Goal: Information Seeking & Learning: Learn about a topic

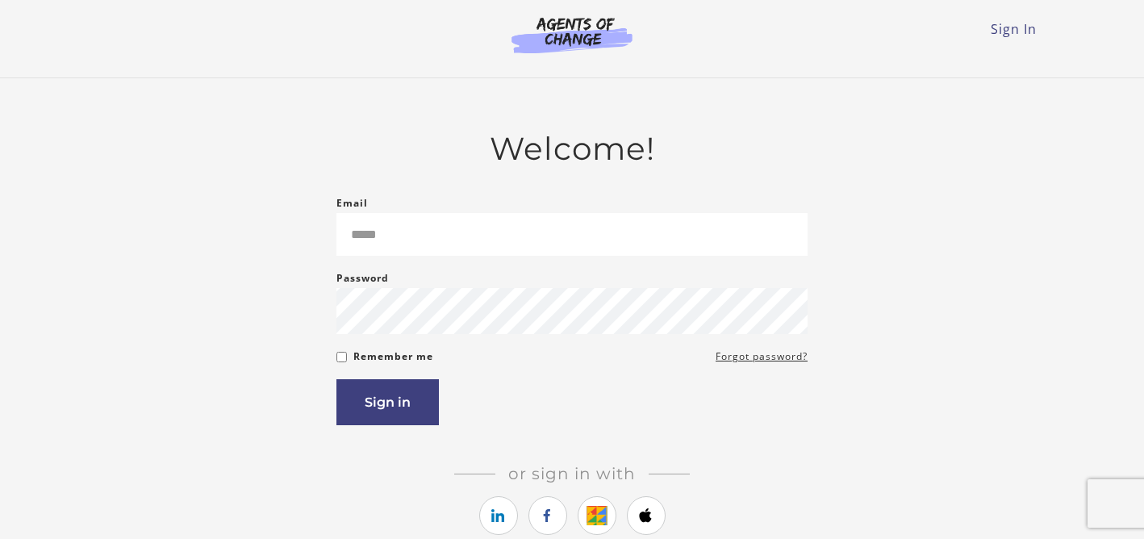
click at [444, 263] on form "Email Please enter a valid email address Password Password must be at least 8 c…" at bounding box center [571, 310] width 471 height 232
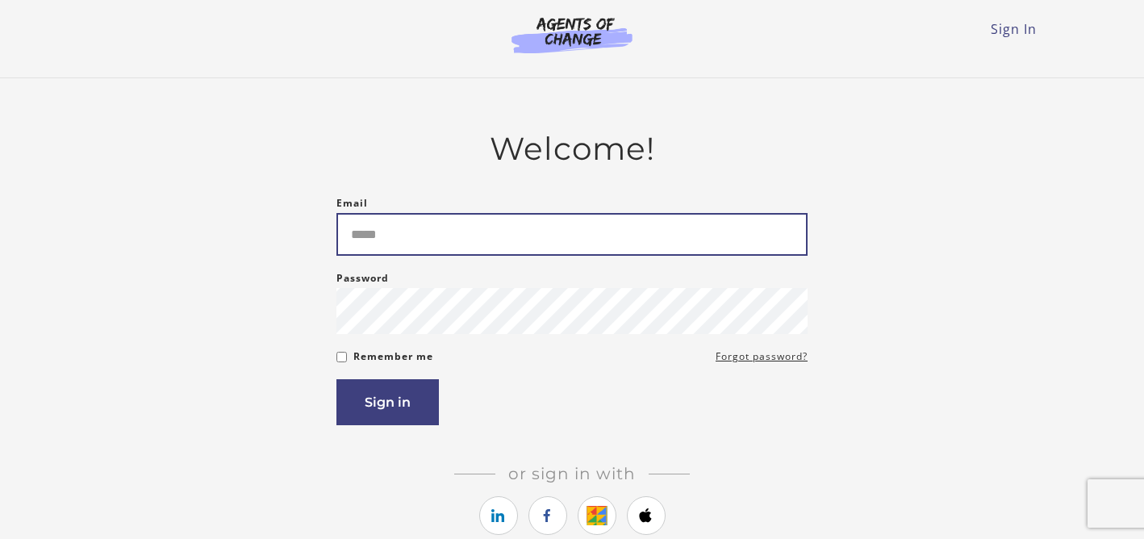
click at [446, 236] on input "Email" at bounding box center [571, 234] width 471 height 43
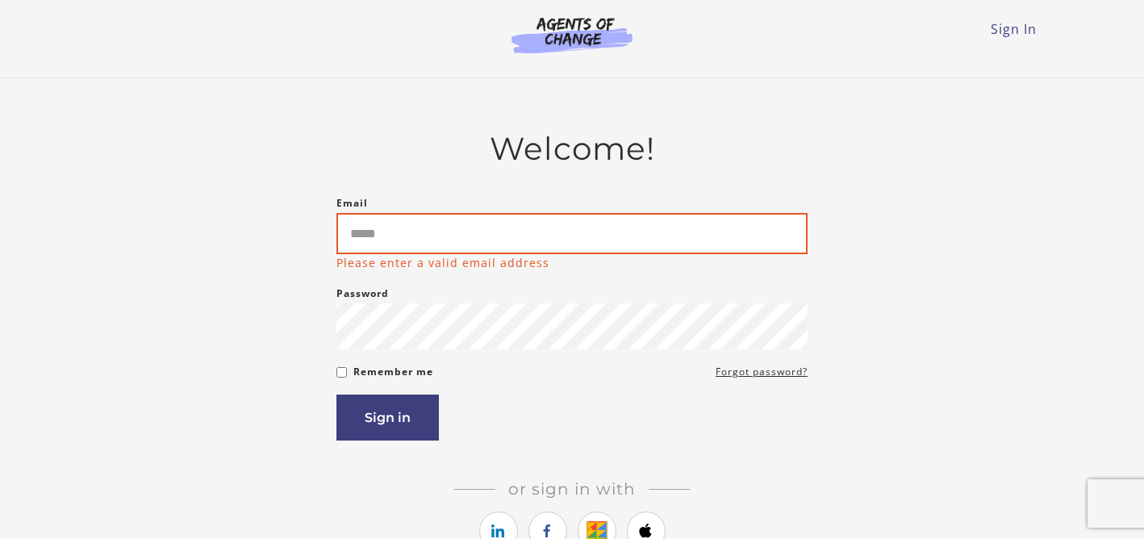
type input "**********"
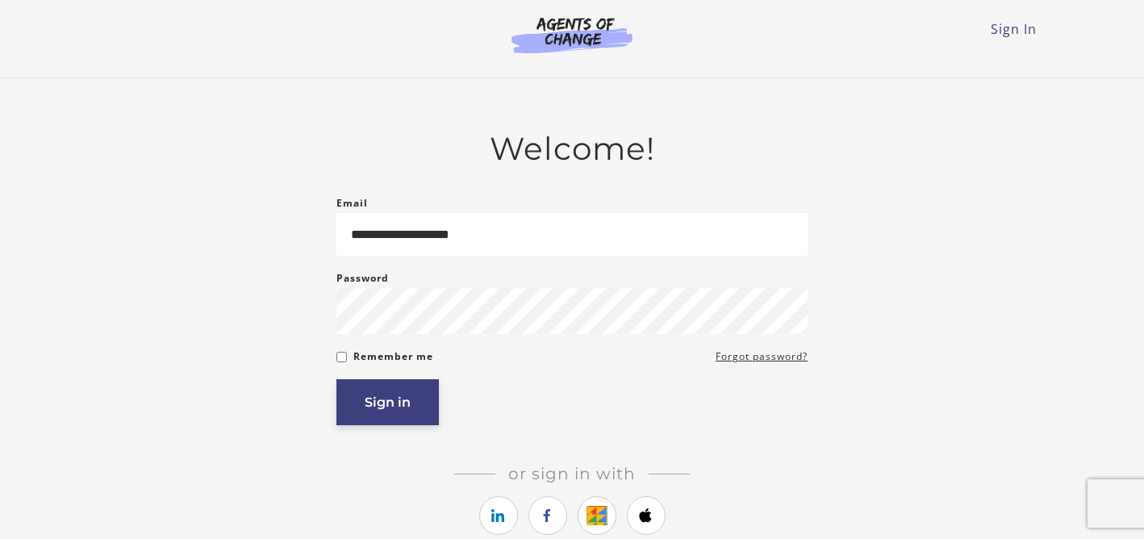
click at [388, 415] on button "Sign in" at bounding box center [387, 402] width 102 height 46
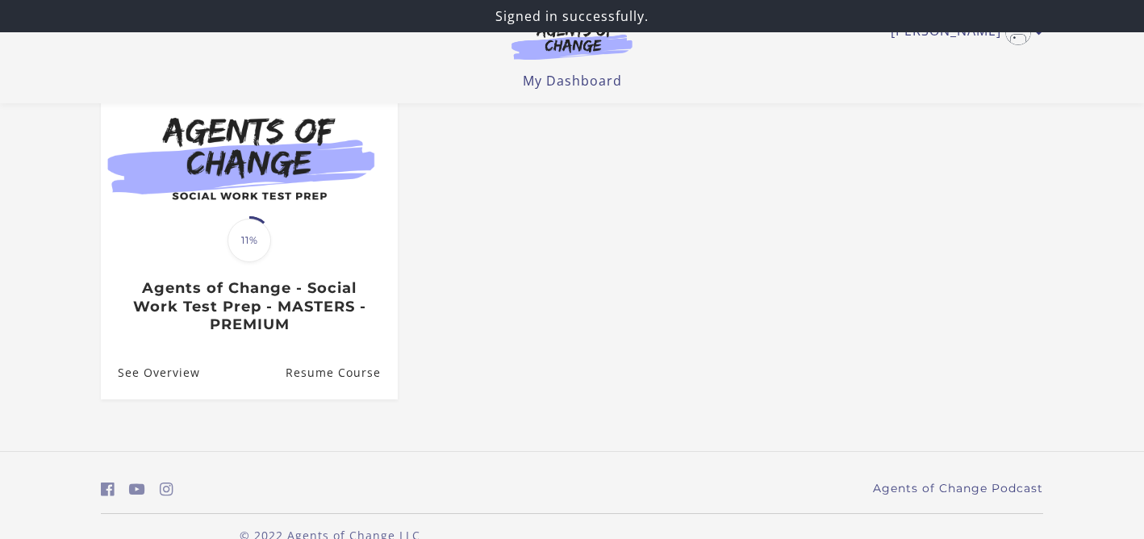
scroll to position [177, 0]
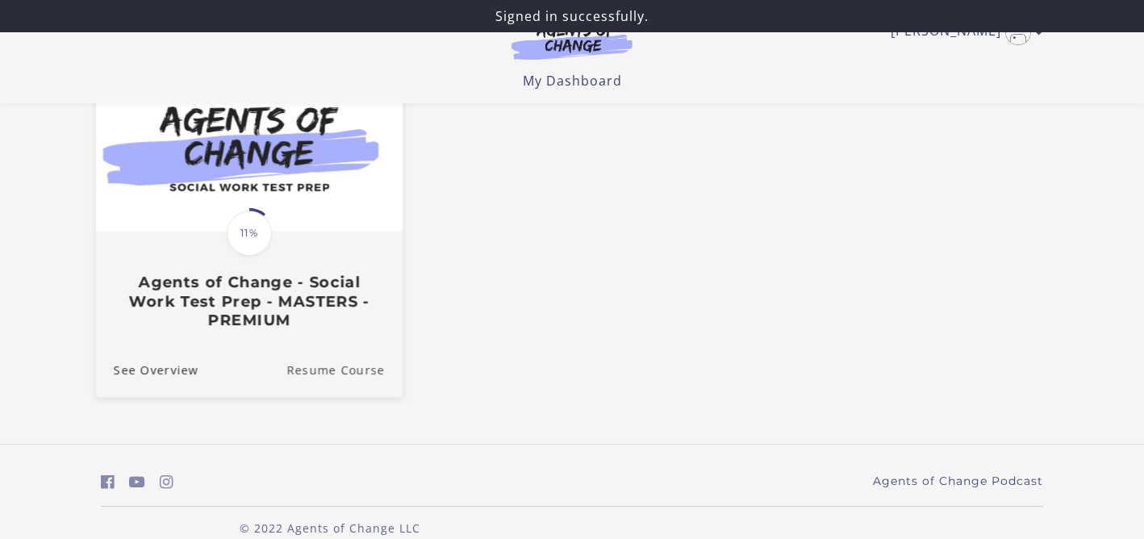
click at [361, 377] on link "Resume Course" at bounding box center [344, 370] width 116 height 54
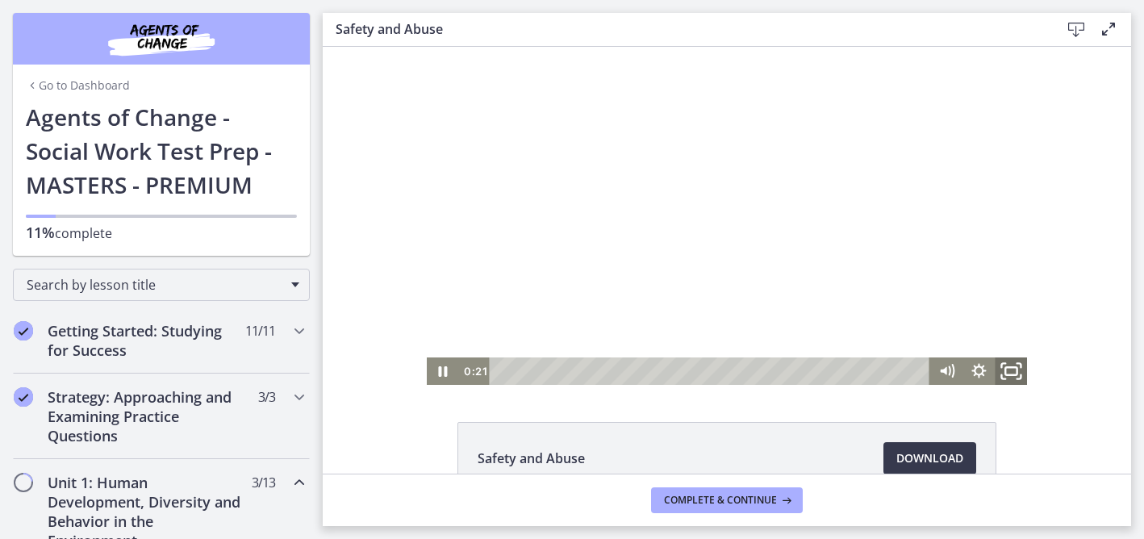
click at [1019, 369] on icon "Fullscreen" at bounding box center [1010, 371] width 39 height 33
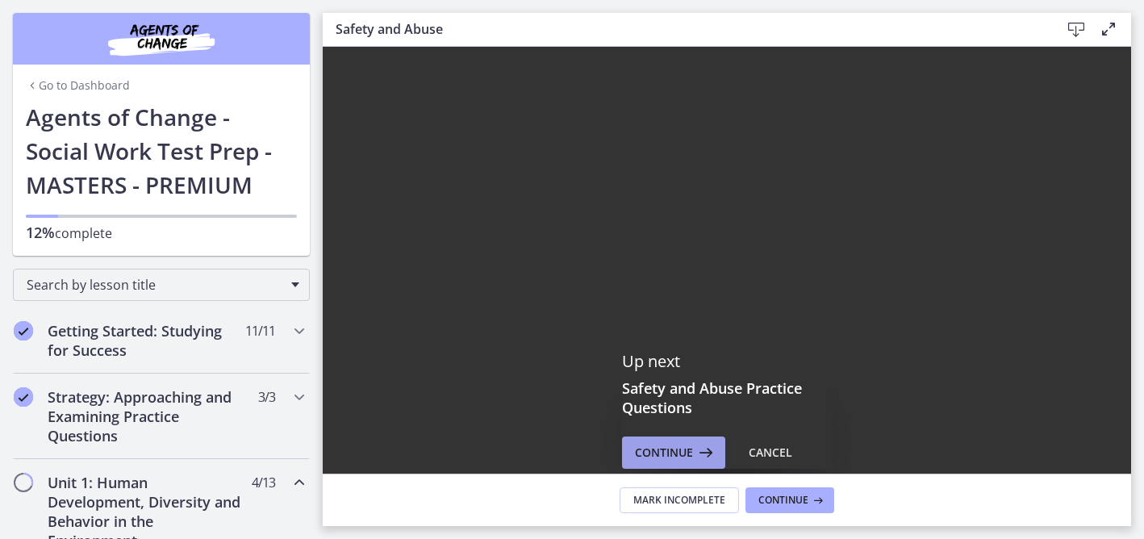
click at [685, 448] on span "Continue" at bounding box center [664, 452] width 58 height 19
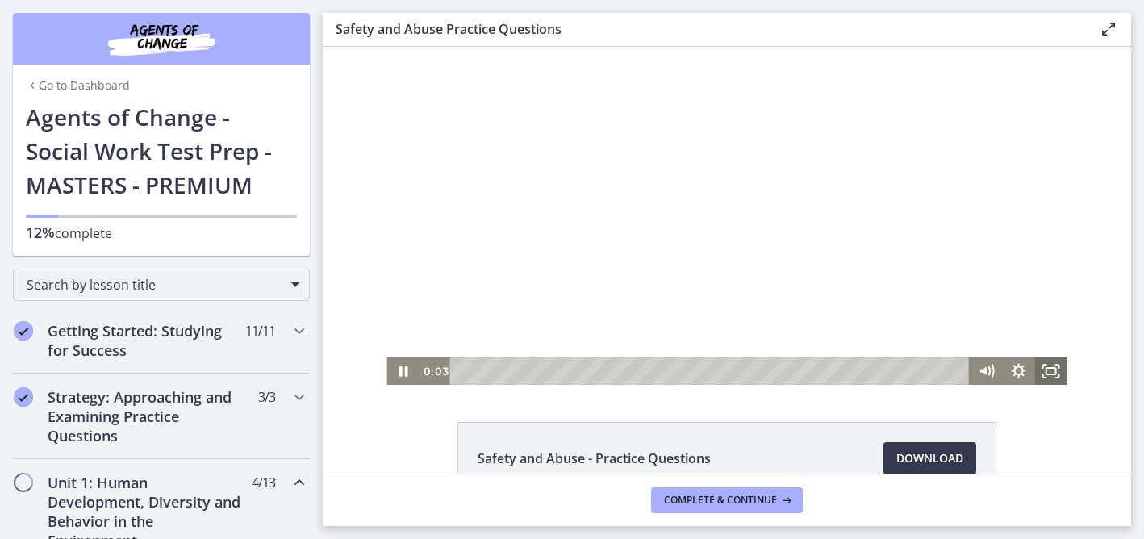
click at [1048, 369] on icon "Fullscreen" at bounding box center [1051, 370] width 32 height 27
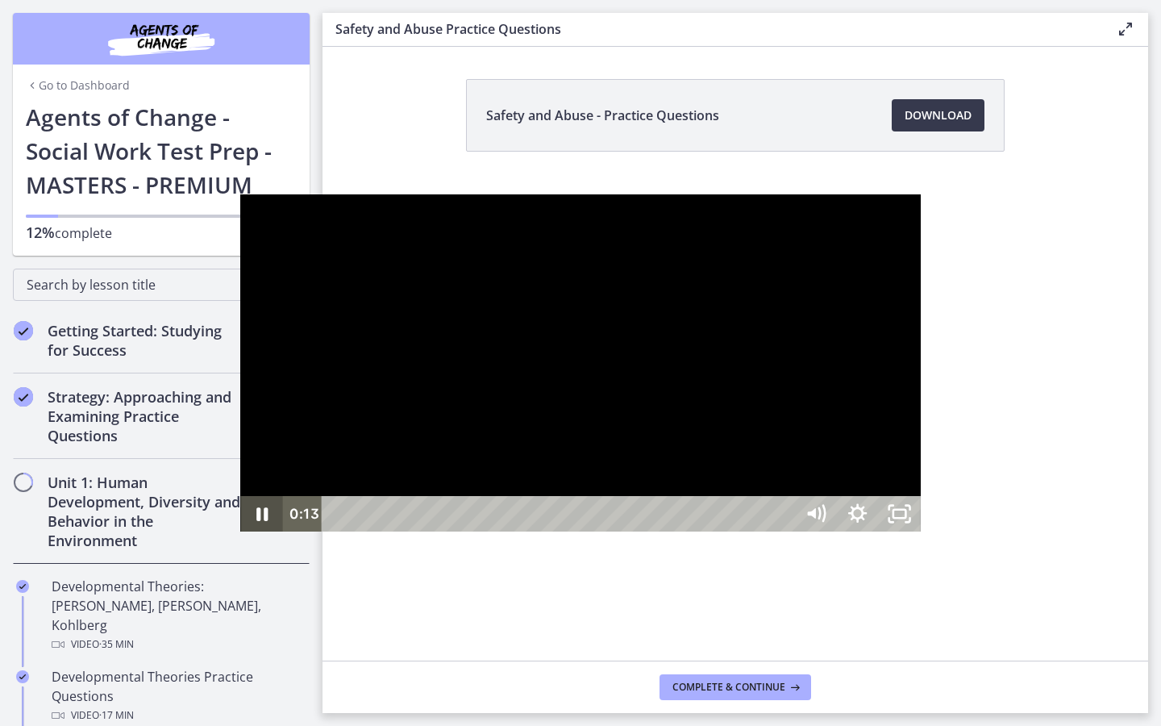
click at [256, 522] on icon "Pause" at bounding box center [261, 515] width 11 height 14
click at [238, 535] on icon "Play Video" at bounding box center [263, 514] width 50 height 43
click at [256, 523] on icon "Pause" at bounding box center [263, 514] width 14 height 16
click at [238, 535] on icon "Play Video" at bounding box center [263, 514] width 50 height 43
click at [240, 531] on icon "Pause" at bounding box center [261, 513] width 42 height 35
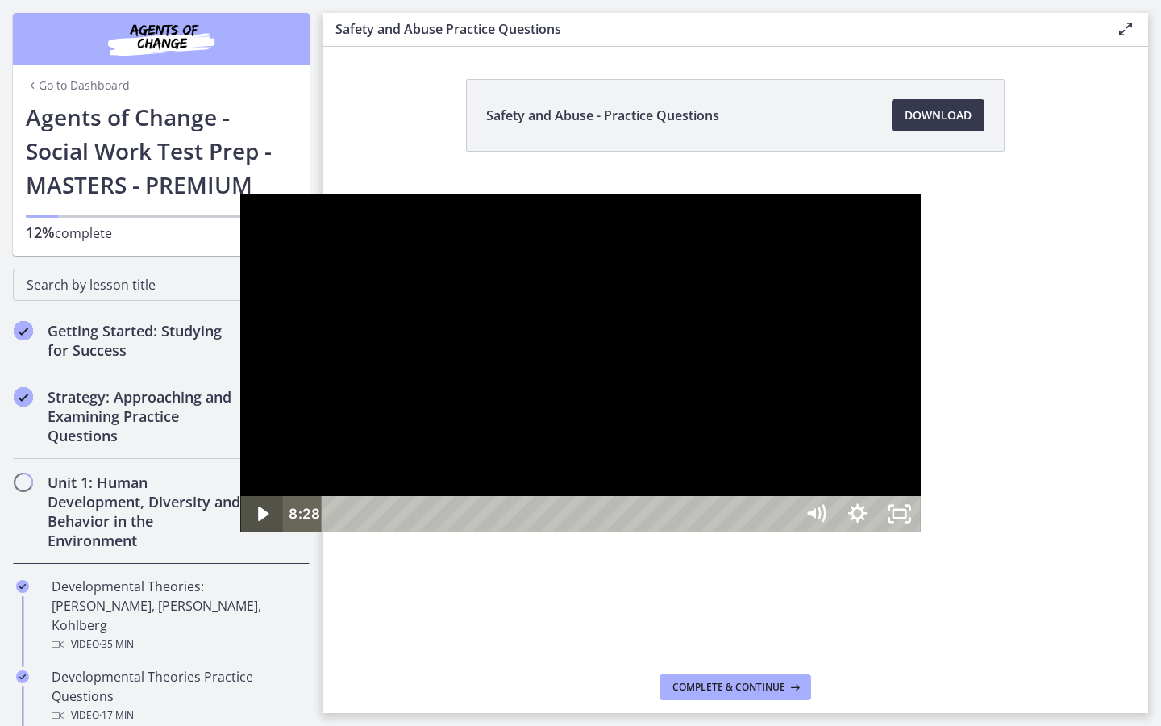
click at [242, 531] on icon "Play Video" at bounding box center [263, 513] width 42 height 35
click at [240, 531] on icon "Pause" at bounding box center [261, 513] width 42 height 35
click at [238, 535] on icon "Play Video" at bounding box center [263, 514] width 50 height 43
click at [256, 523] on icon "Pause" at bounding box center [263, 514] width 14 height 16
click at [257, 523] on icon "Play Video" at bounding box center [263, 515] width 13 height 18
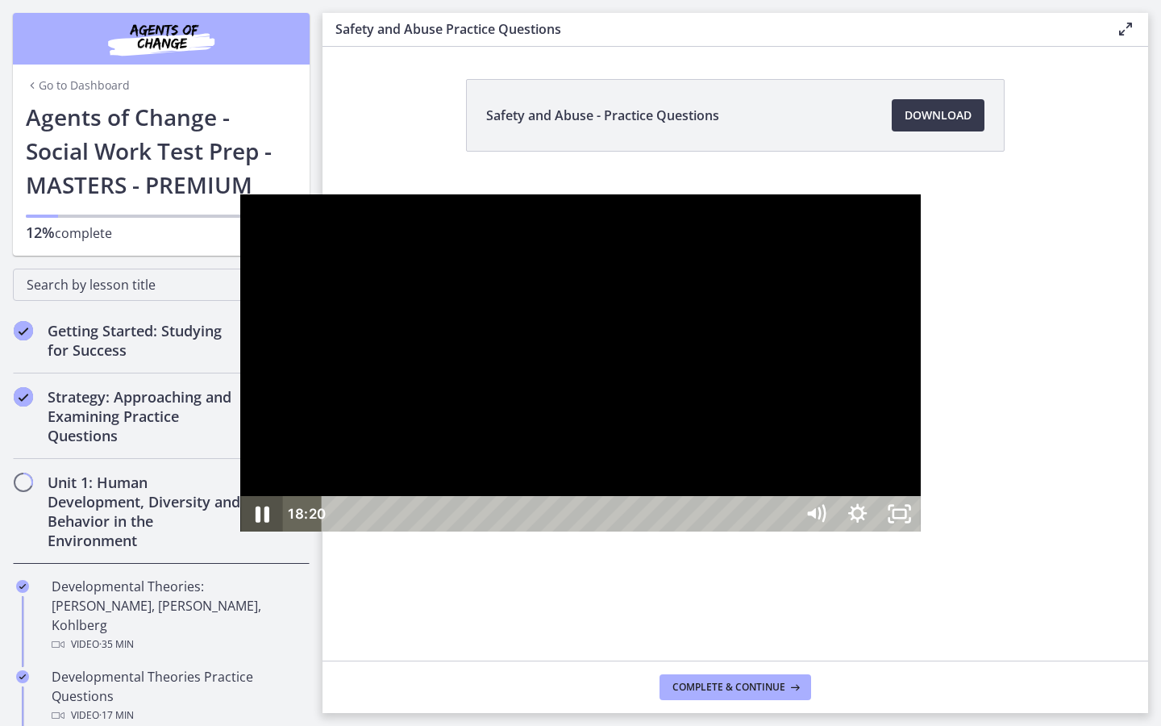
click at [236, 535] on icon "Pause" at bounding box center [261, 514] width 50 height 43
click at [258, 521] on icon "Play Video" at bounding box center [263, 513] width 10 height 15
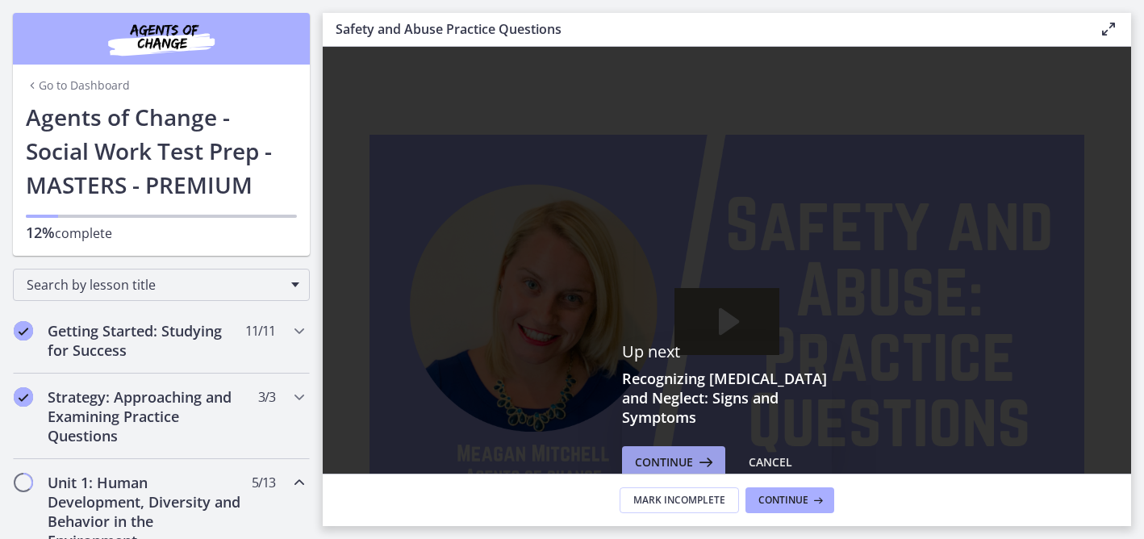
click at [684, 452] on span "Continue" at bounding box center [664, 461] width 58 height 19
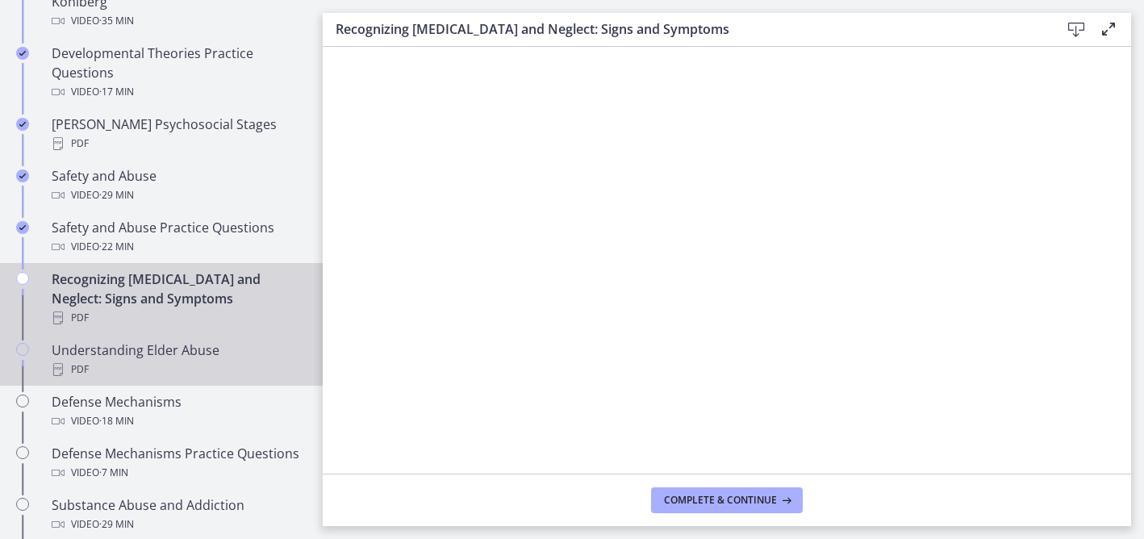
scroll to position [624, 0]
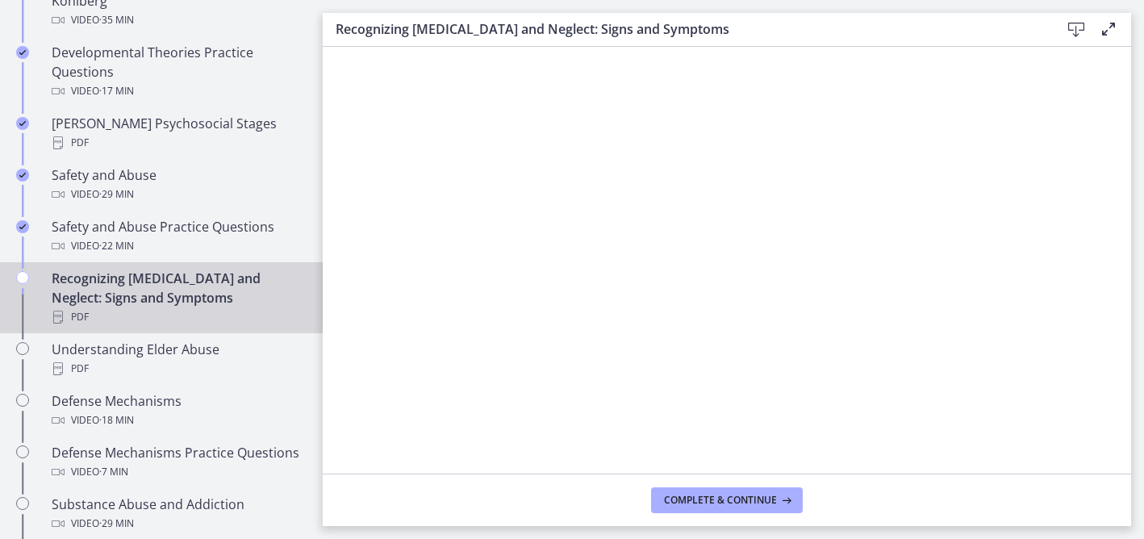
click at [1077, 28] on icon at bounding box center [1075, 29] width 19 height 19
click at [738, 505] on span "Complete & continue" at bounding box center [720, 500] width 113 height 13
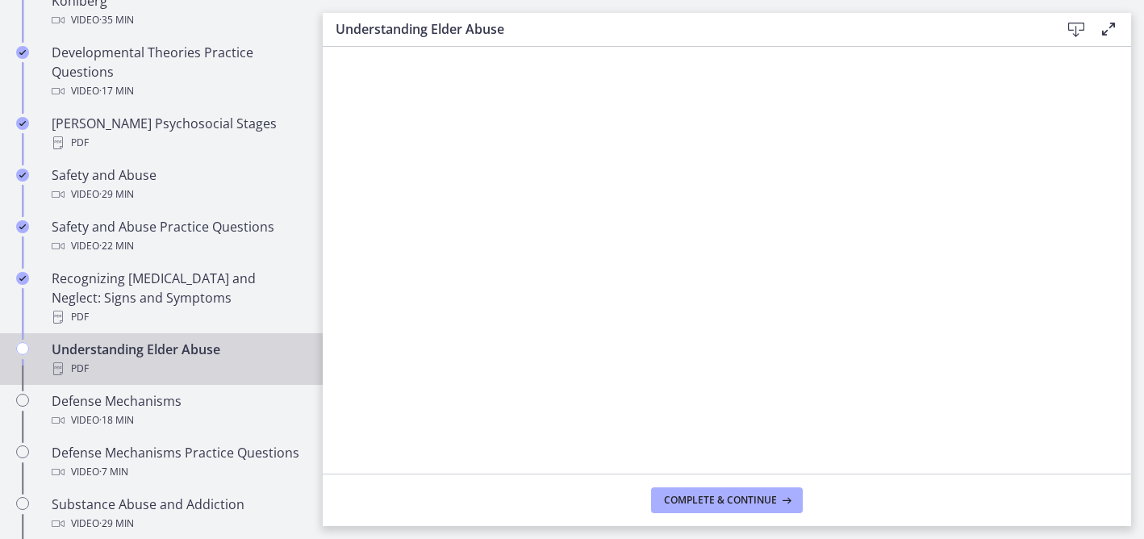
click at [1075, 24] on icon at bounding box center [1075, 29] width 19 height 19
click at [769, 506] on button "Complete & continue" at bounding box center [727, 500] width 152 height 26
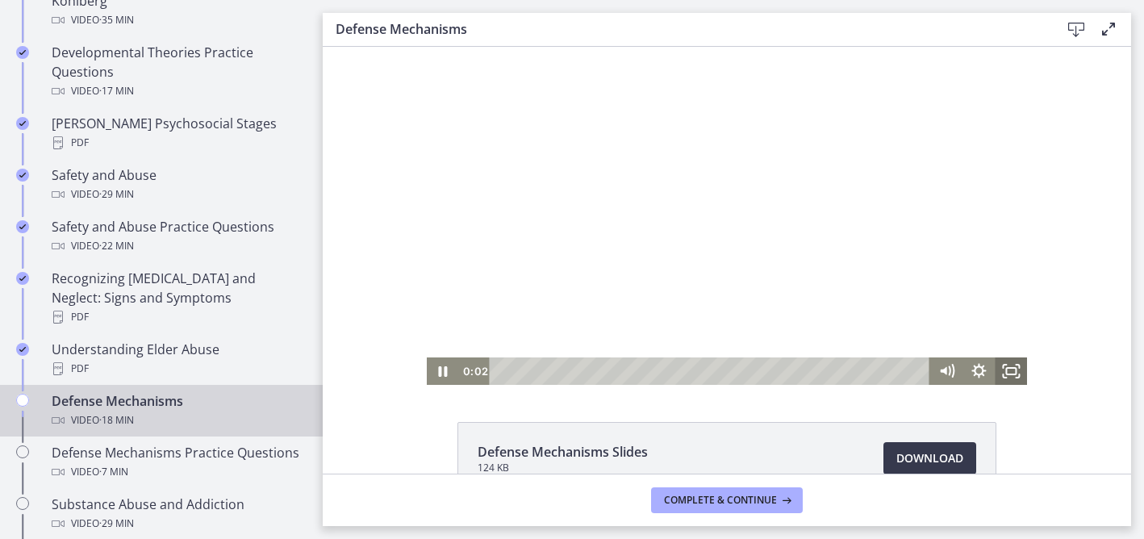
click at [1016, 374] on icon "Fullscreen" at bounding box center [1010, 370] width 32 height 27
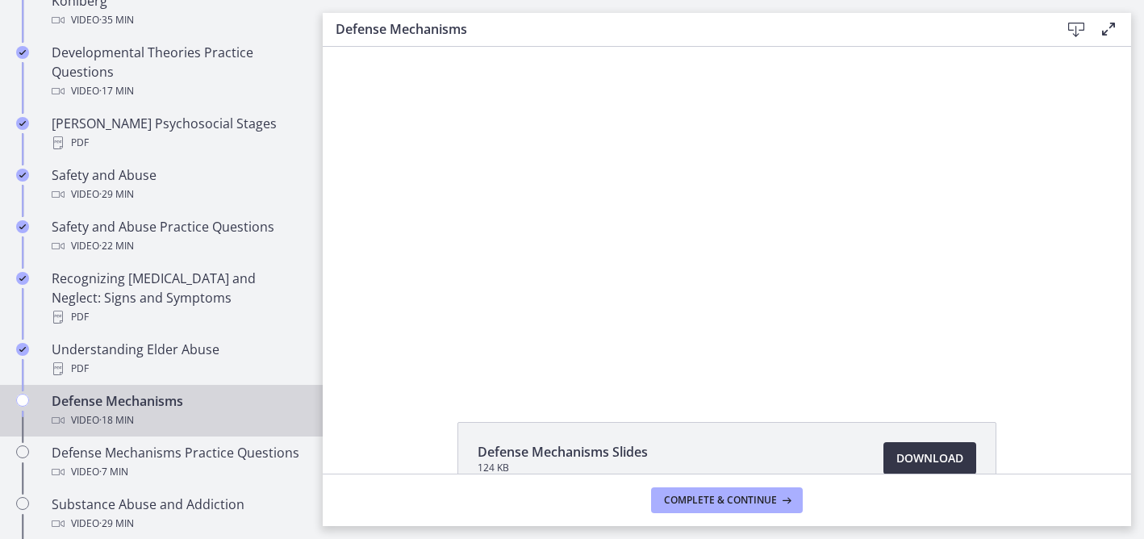
click at [904, 454] on span "Download Opens in a new window" at bounding box center [929, 457] width 67 height 19
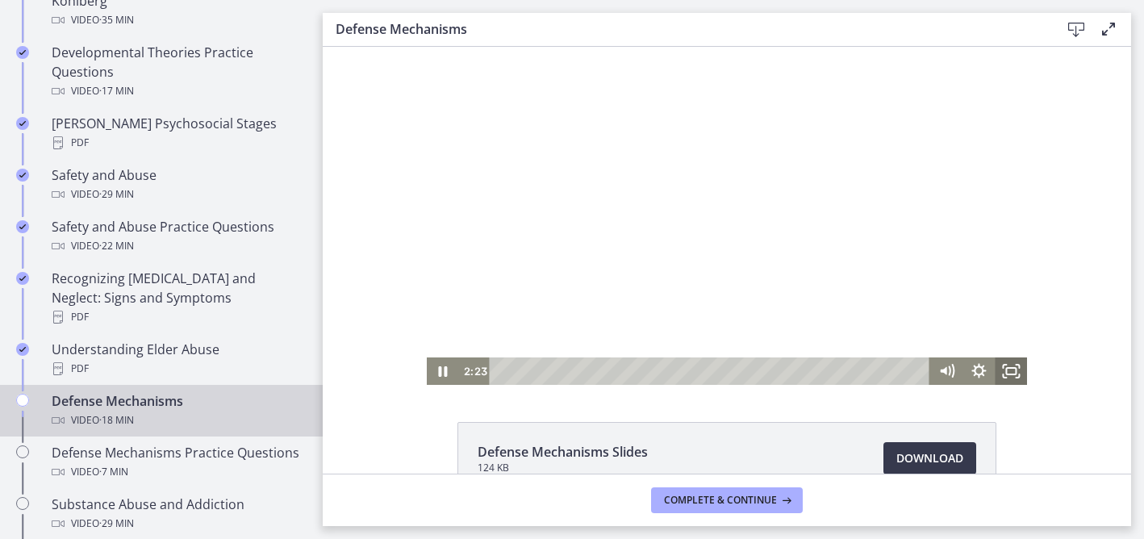
click at [1013, 371] on icon "Fullscreen" at bounding box center [1010, 370] width 32 height 27
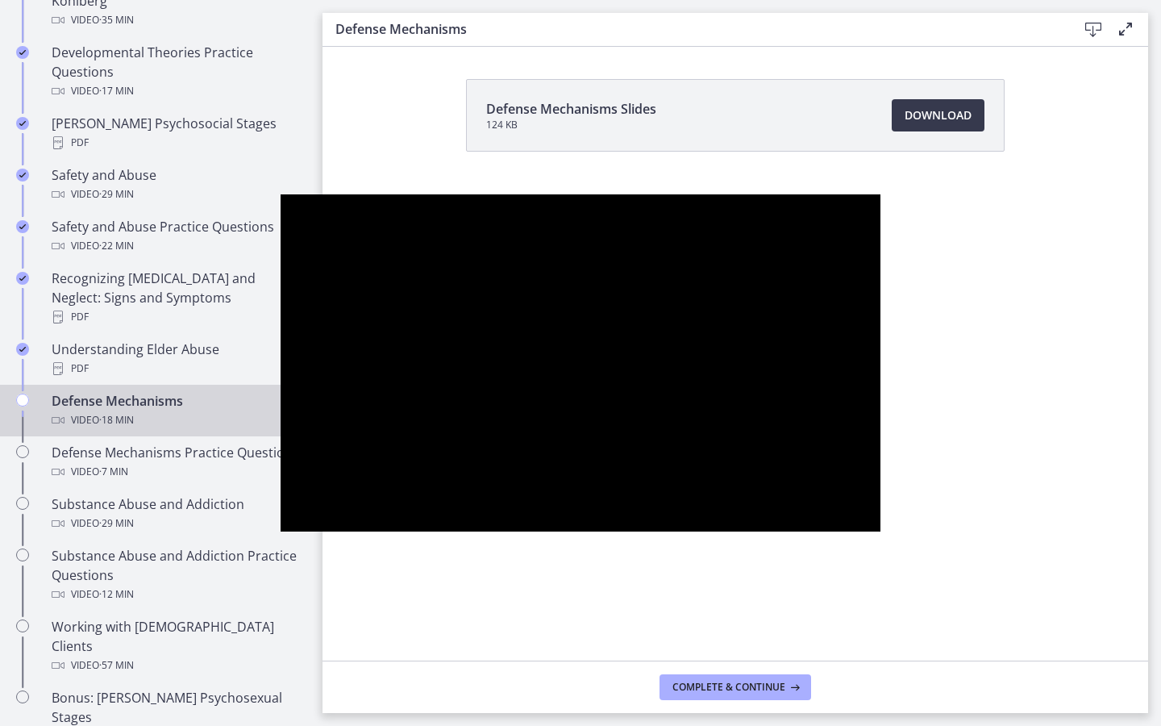
click at [881, 385] on div at bounding box center [581, 363] width 601 height 338
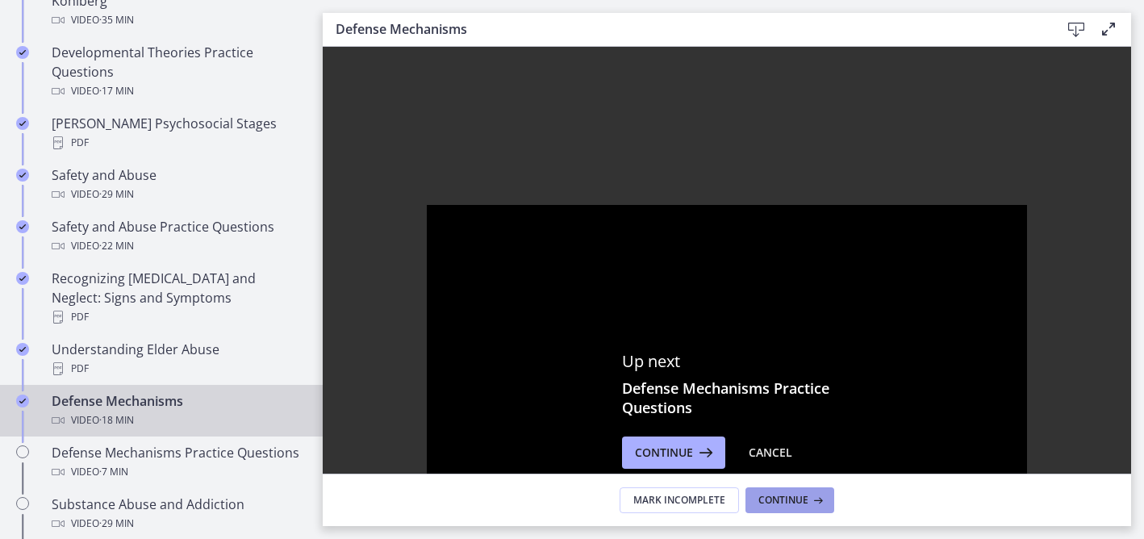
click at [779, 500] on span "Continue" at bounding box center [783, 500] width 50 height 13
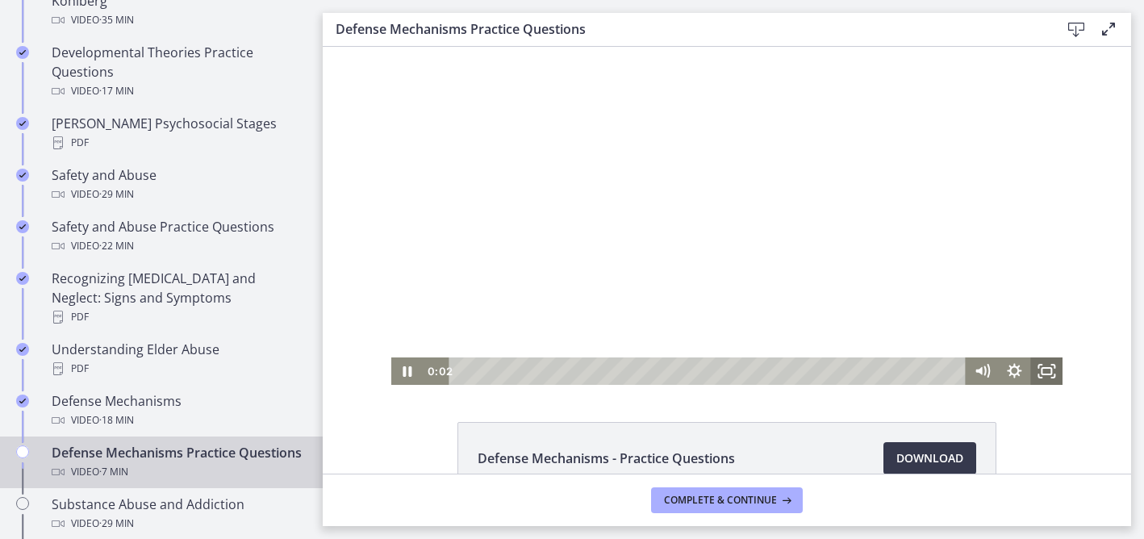
click at [1040, 373] on icon "Fullscreen" at bounding box center [1046, 370] width 32 height 27
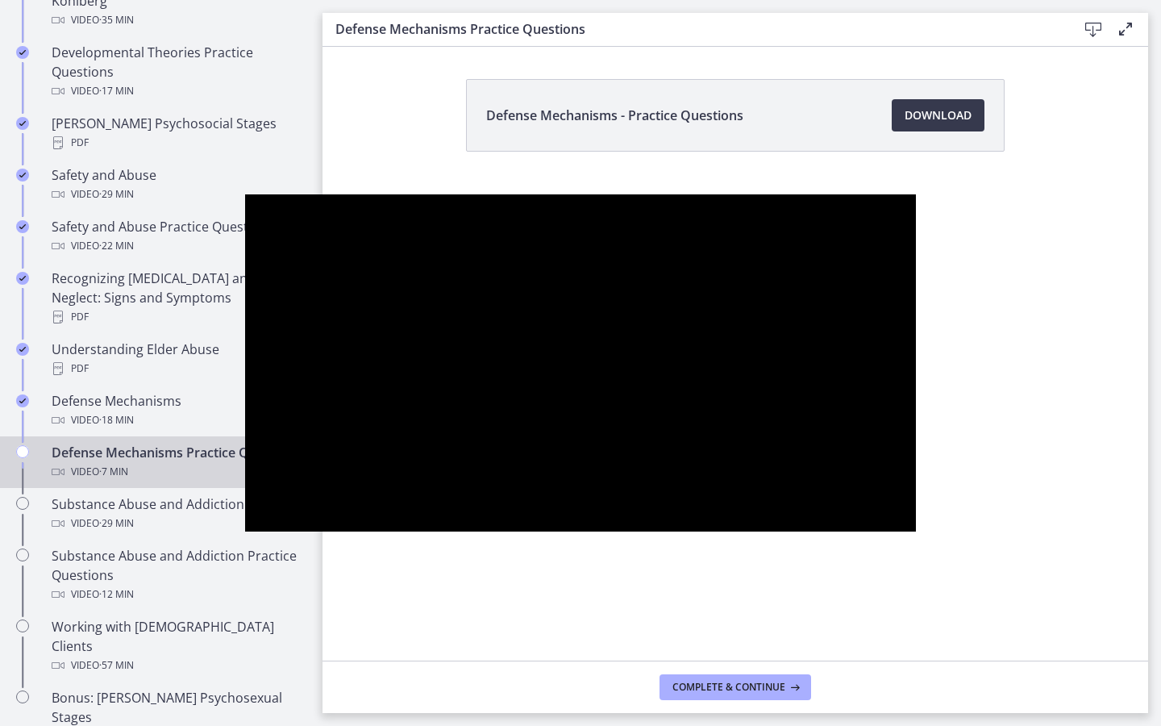
click at [402, 348] on div at bounding box center [581, 363] width 672 height 338
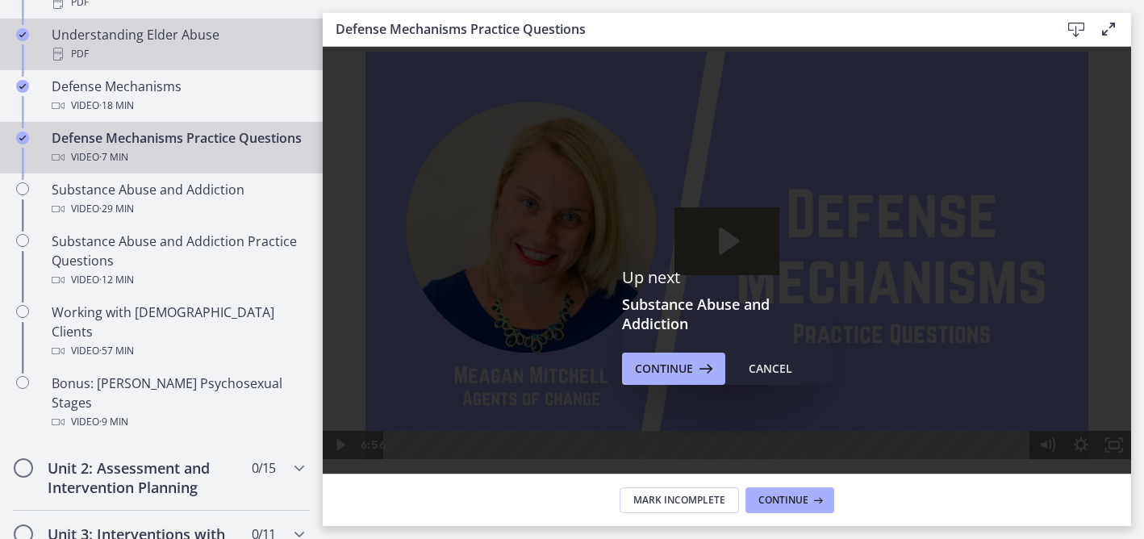
scroll to position [936, 0]
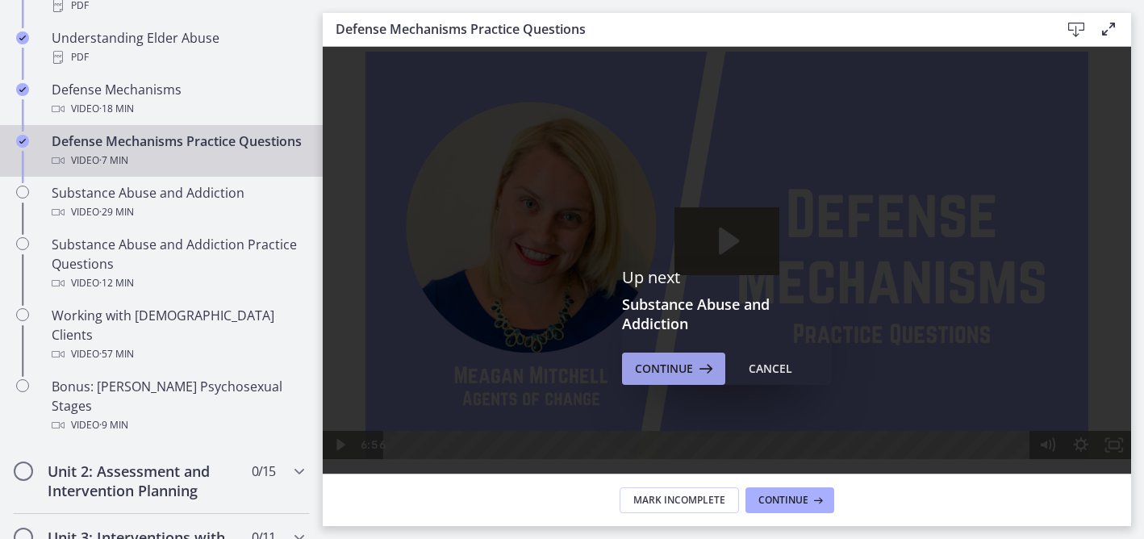
click at [668, 359] on span "Continue" at bounding box center [664, 368] width 58 height 19
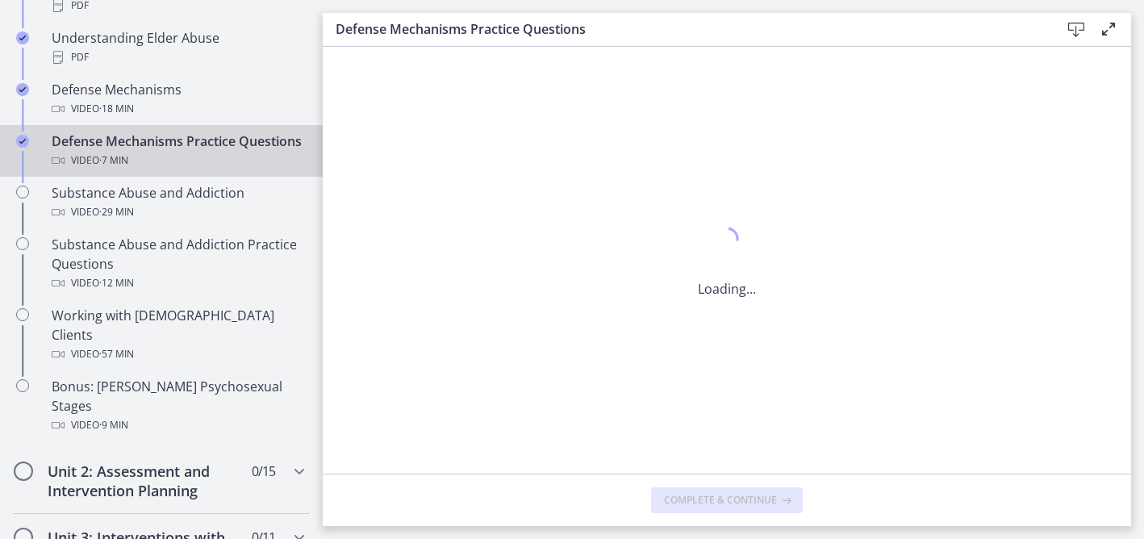
scroll to position [0, 0]
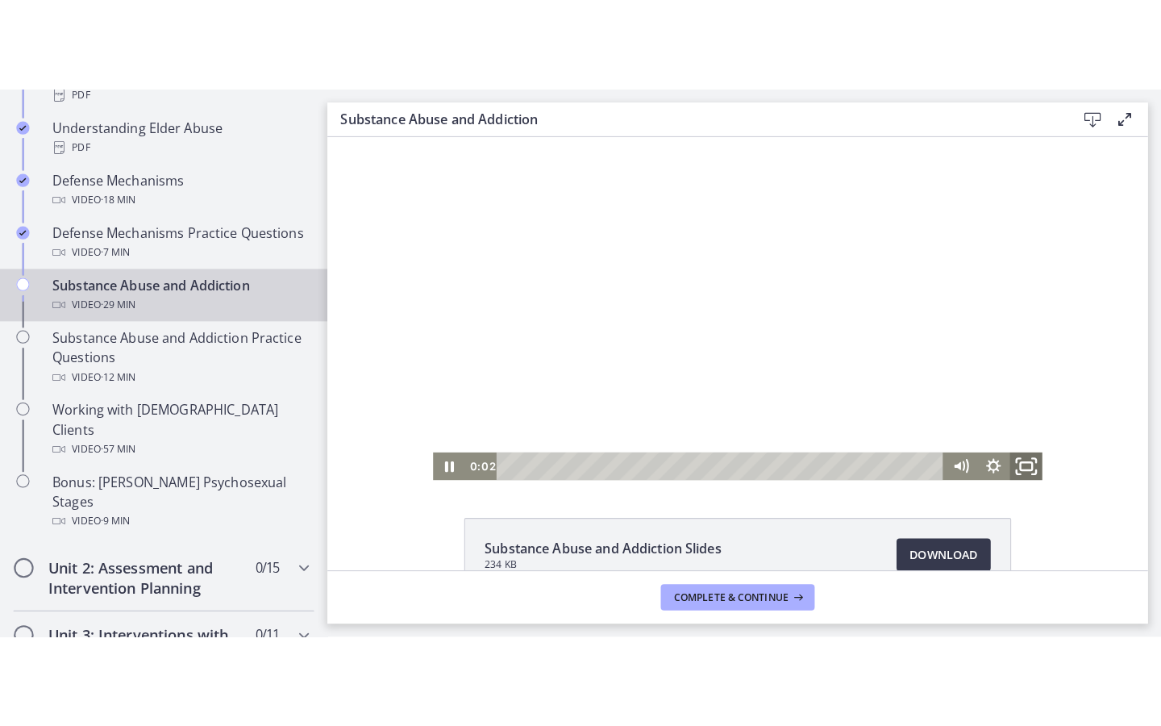
click at [1018, 458] on icon "Fullscreen" at bounding box center [1015, 460] width 39 height 33
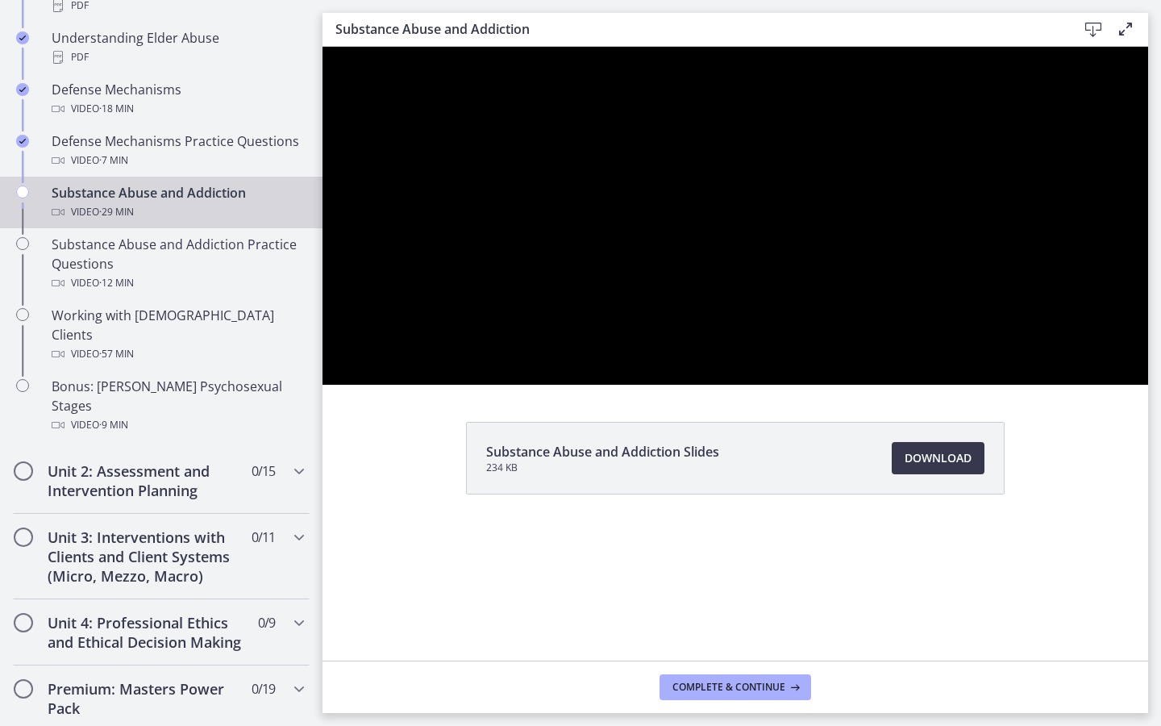
click at [1148, 385] on div at bounding box center [736, 216] width 826 height 338
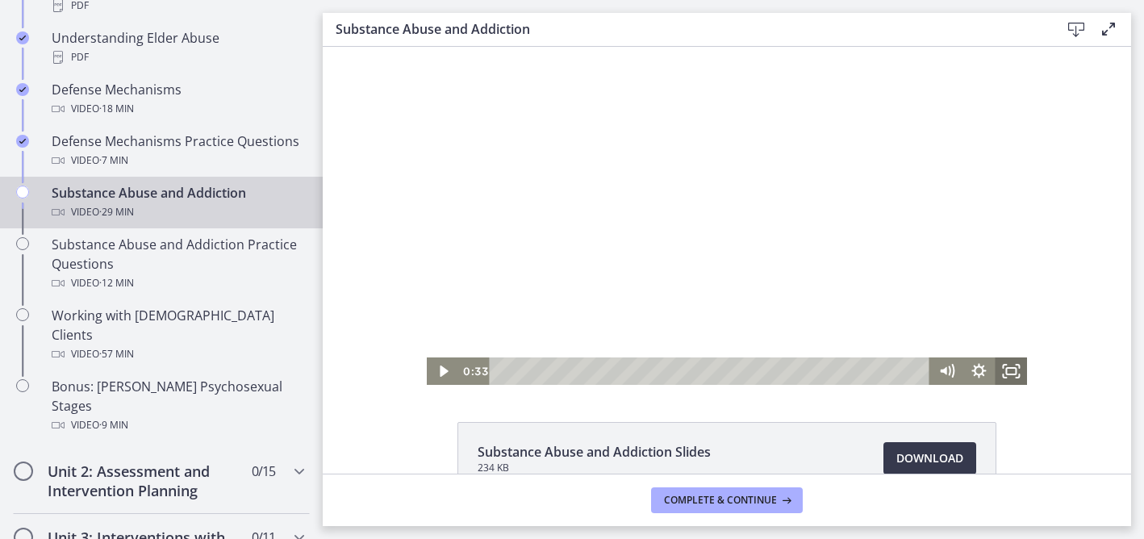
click at [1012, 373] on rect "Fullscreen" at bounding box center [1011, 371] width 10 height 6
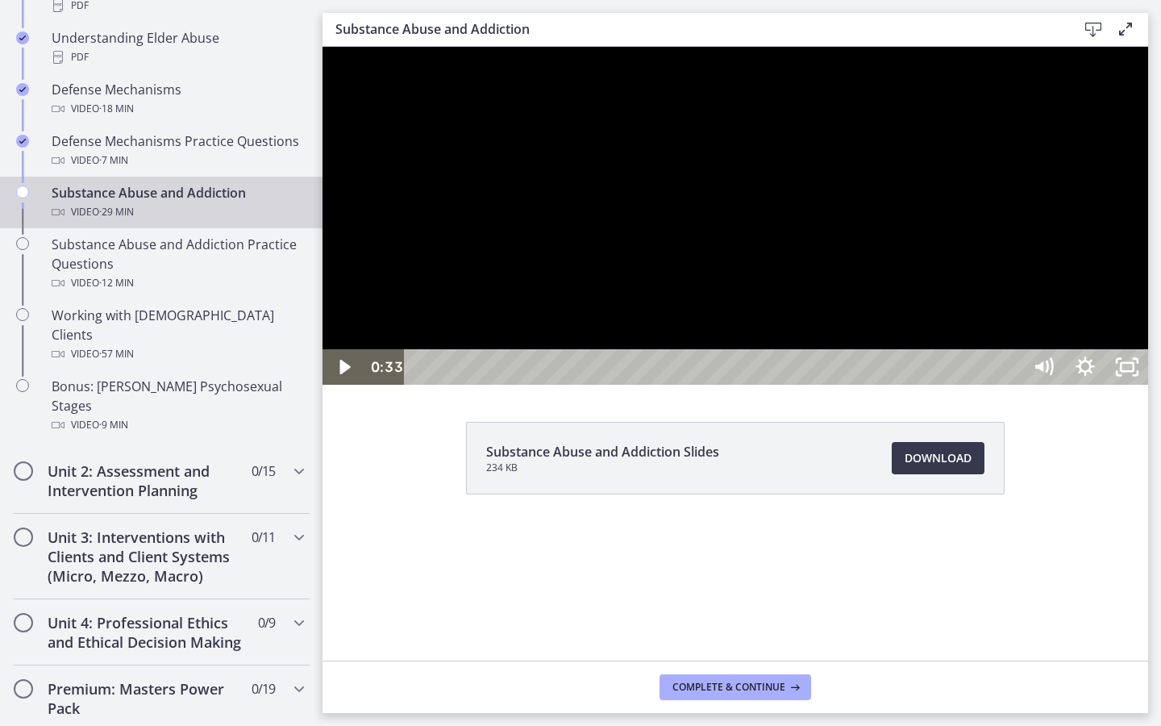
click at [919, 377] on div at bounding box center [736, 216] width 826 height 338
click at [1148, 380] on div at bounding box center [736, 216] width 826 height 338
click at [1148, 199] on div at bounding box center [736, 216] width 826 height 338
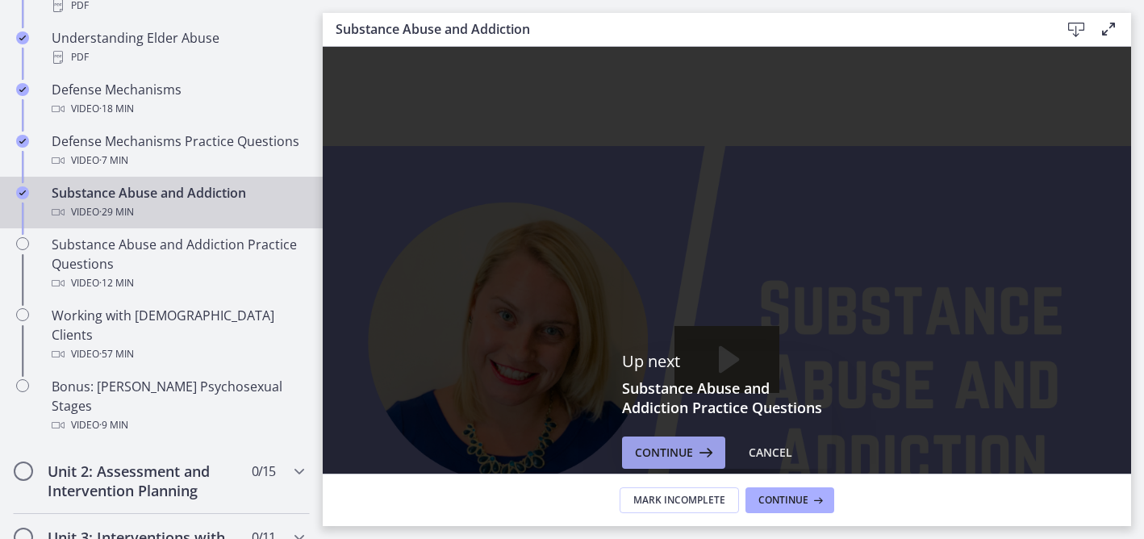
click at [664, 444] on span "Continue" at bounding box center [664, 452] width 58 height 19
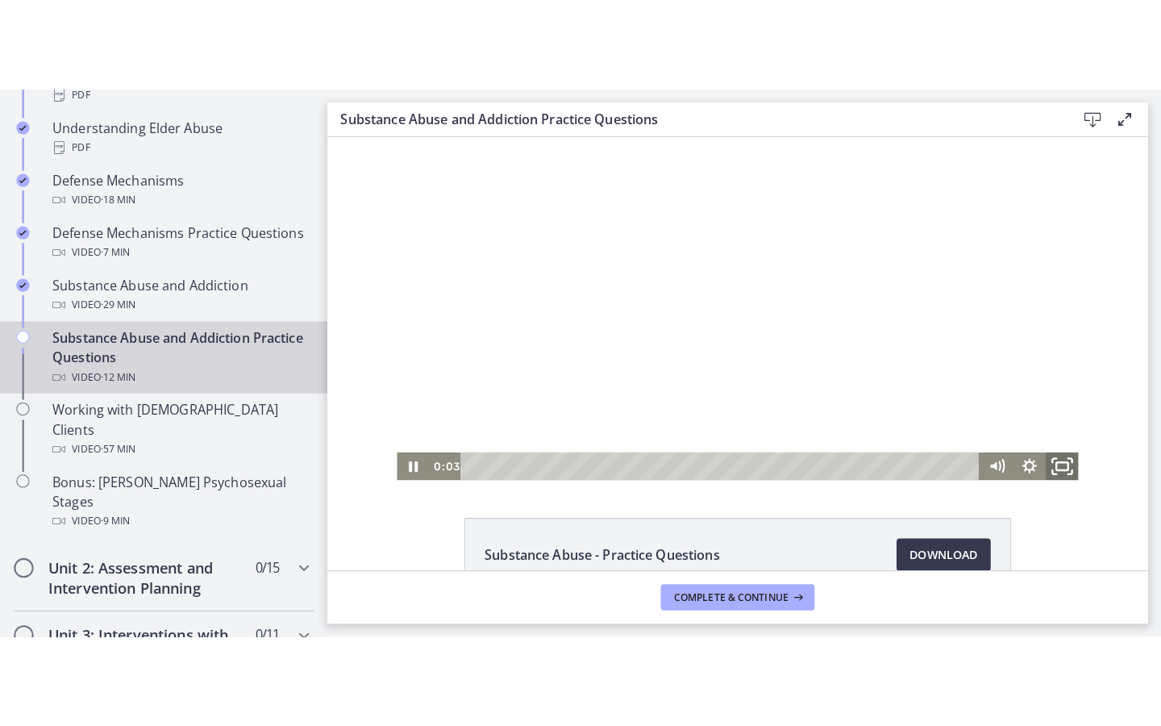
click at [1056, 464] on icon "Fullscreen" at bounding box center [1050, 460] width 39 height 33
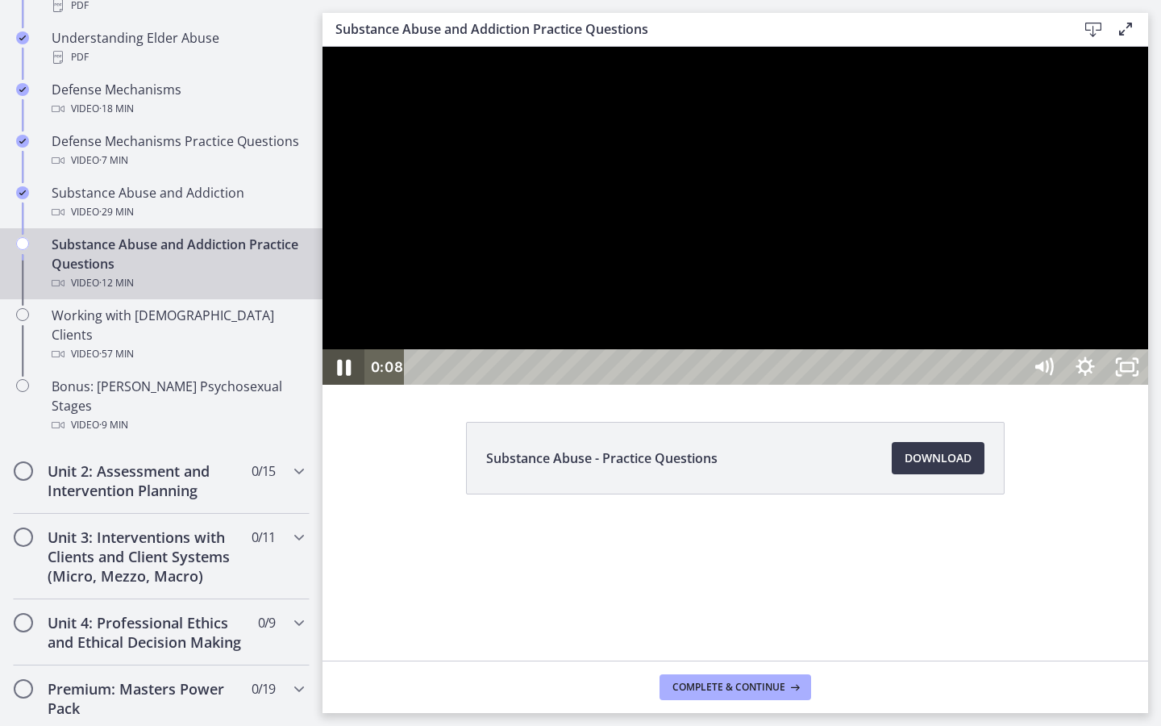
click at [337, 389] on icon "Pause" at bounding box center [344, 367] width 50 height 43
click at [348, 389] on icon "Play Video" at bounding box center [345, 367] width 50 height 43
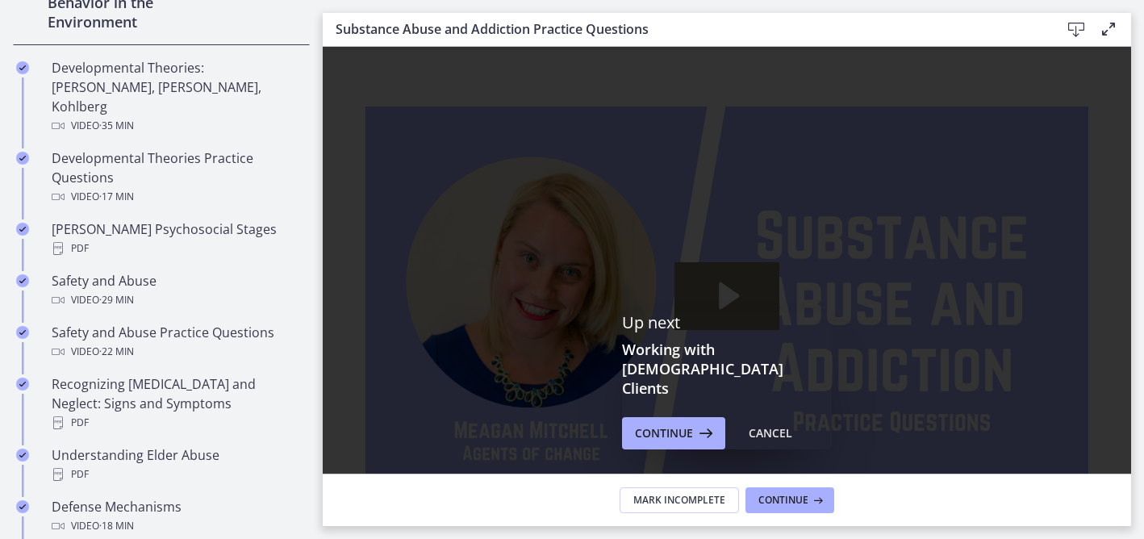
scroll to position [23, 0]
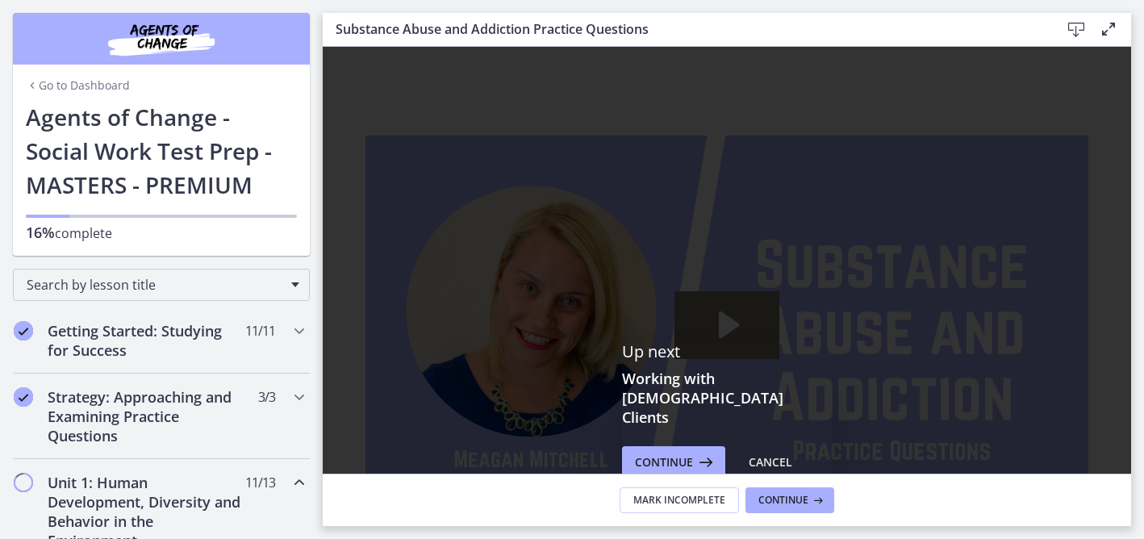
scroll to position [23, 0]
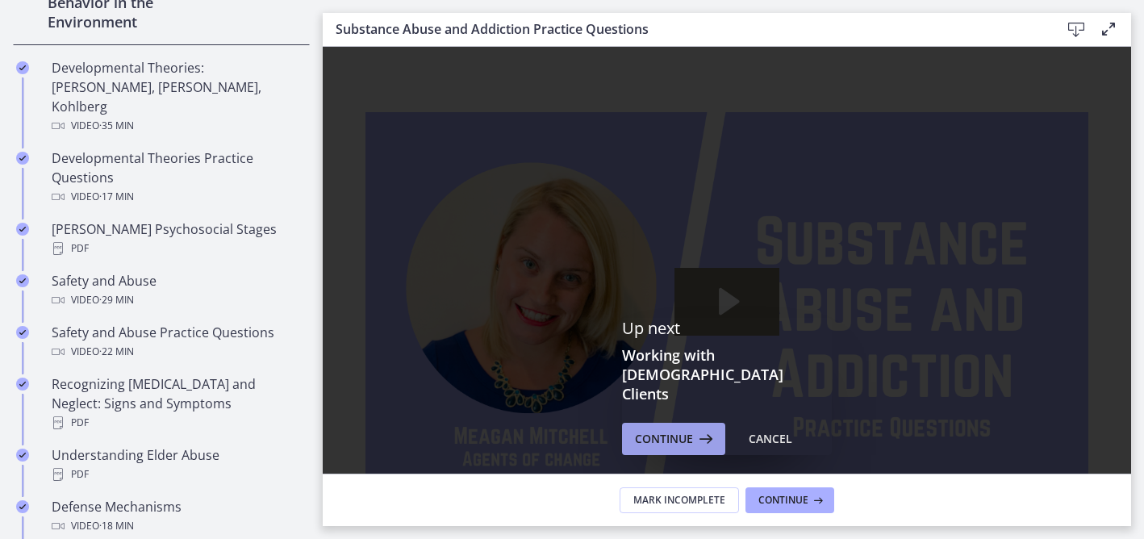
click at [674, 429] on span "Continue" at bounding box center [664, 438] width 58 height 19
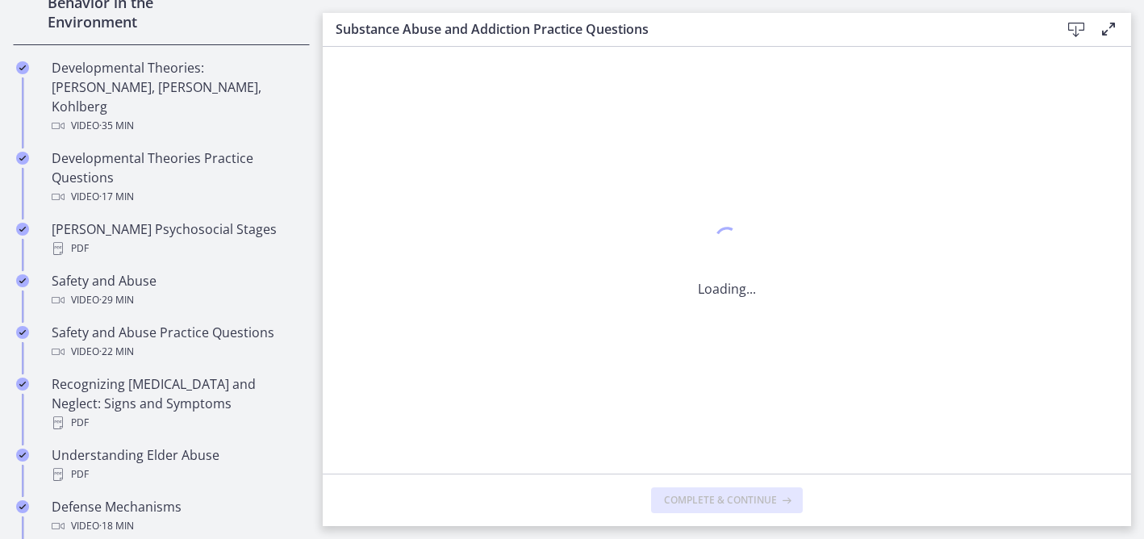
scroll to position [0, 0]
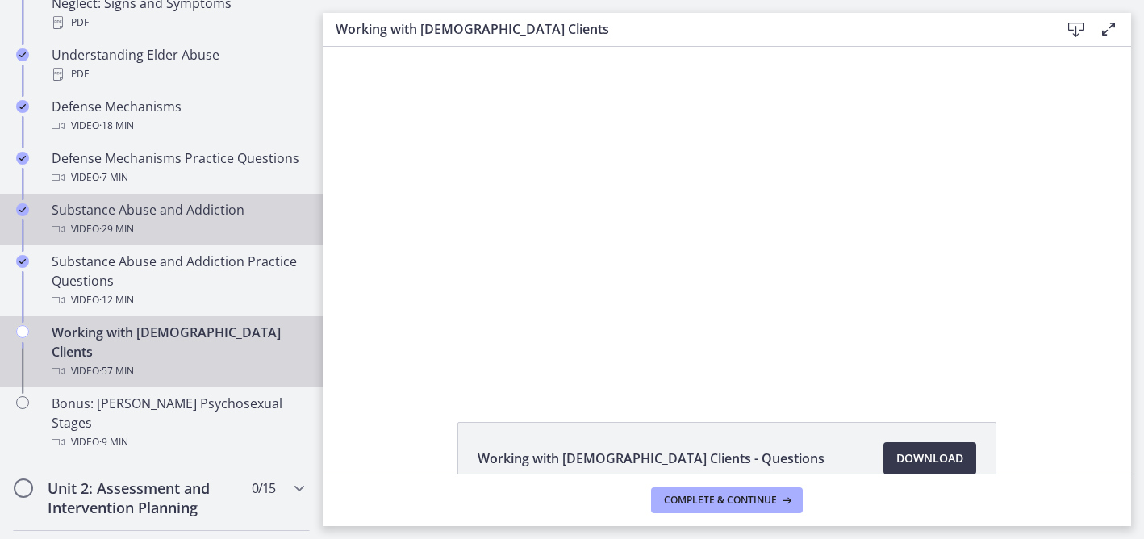
scroll to position [921, 0]
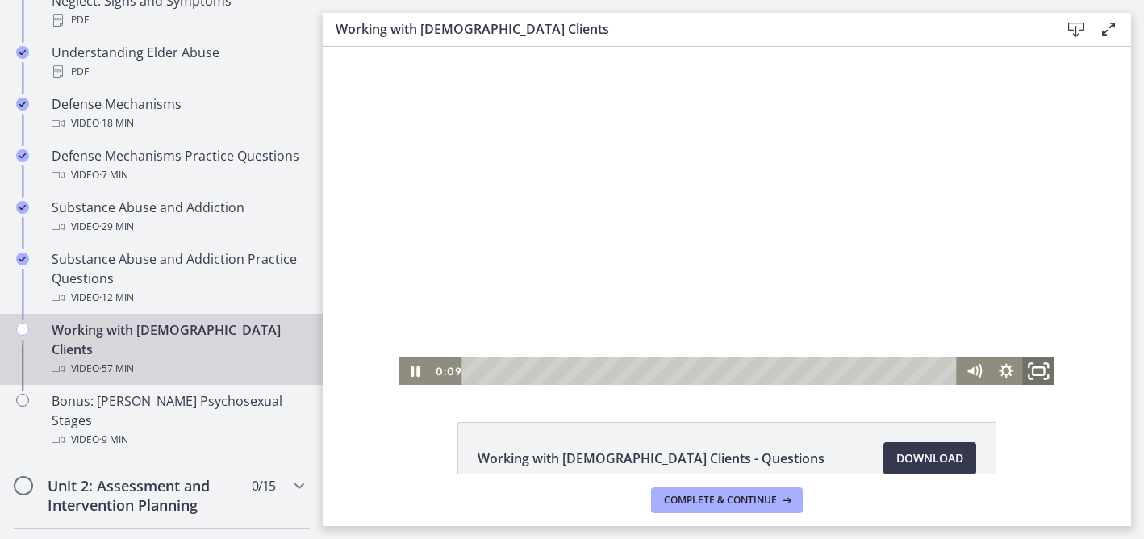
click at [1049, 372] on icon "Fullscreen" at bounding box center [1038, 371] width 39 height 33
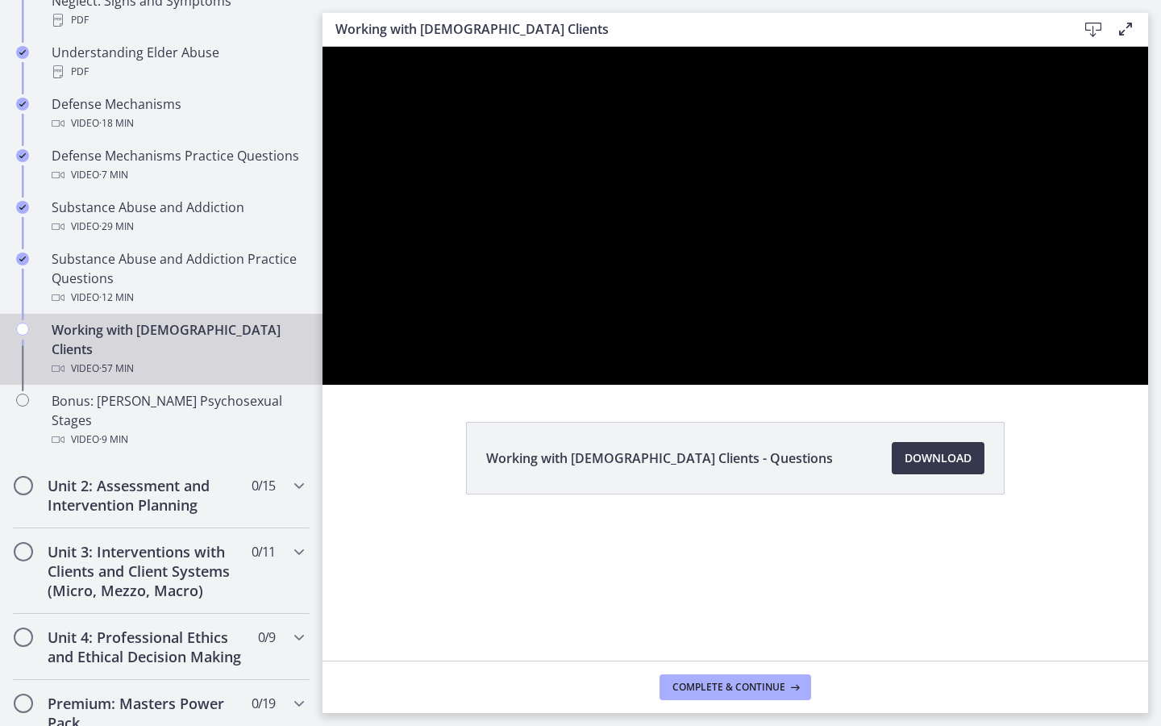
click at [1143, 385] on div at bounding box center [736, 216] width 826 height 338
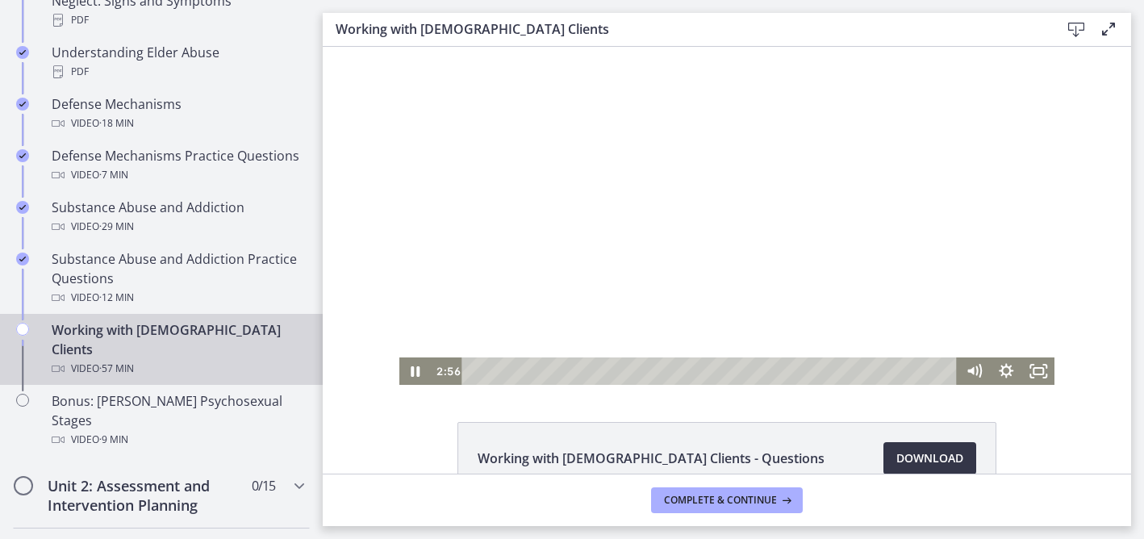
click at [919, 453] on span "Download Opens in a new window" at bounding box center [929, 457] width 67 height 19
click at [1036, 373] on rect "Fullscreen" at bounding box center [1037, 371] width 11 height 8
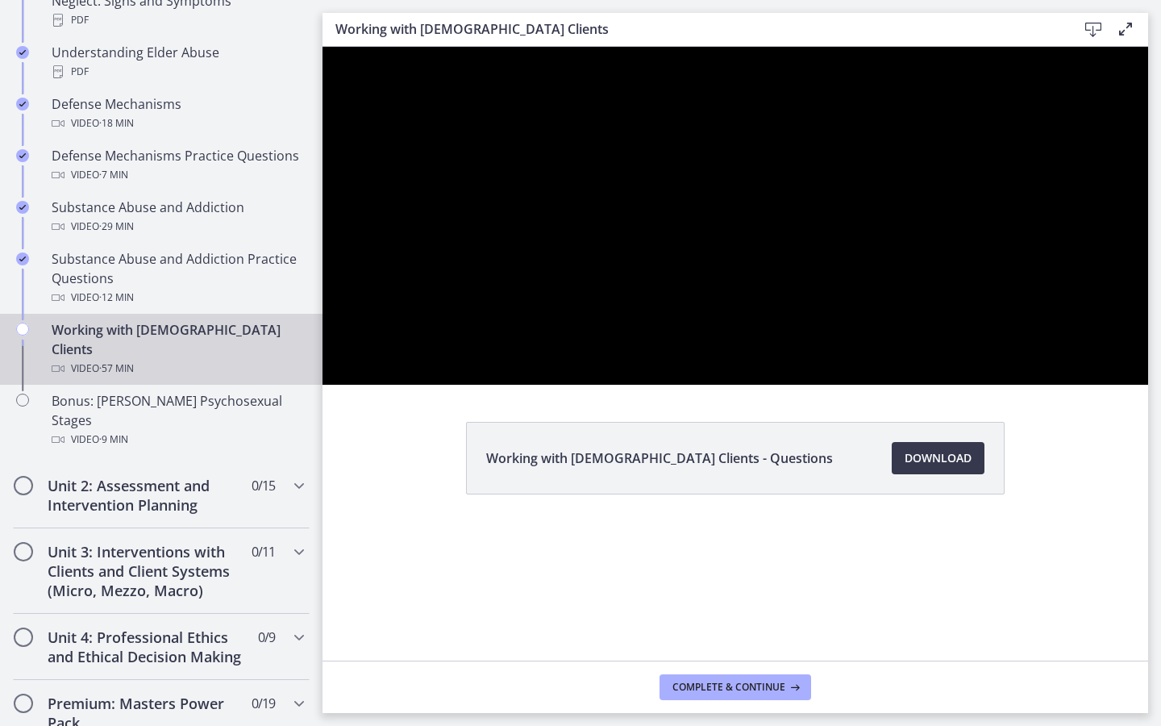
click at [1143, 376] on div at bounding box center [736, 216] width 826 height 338
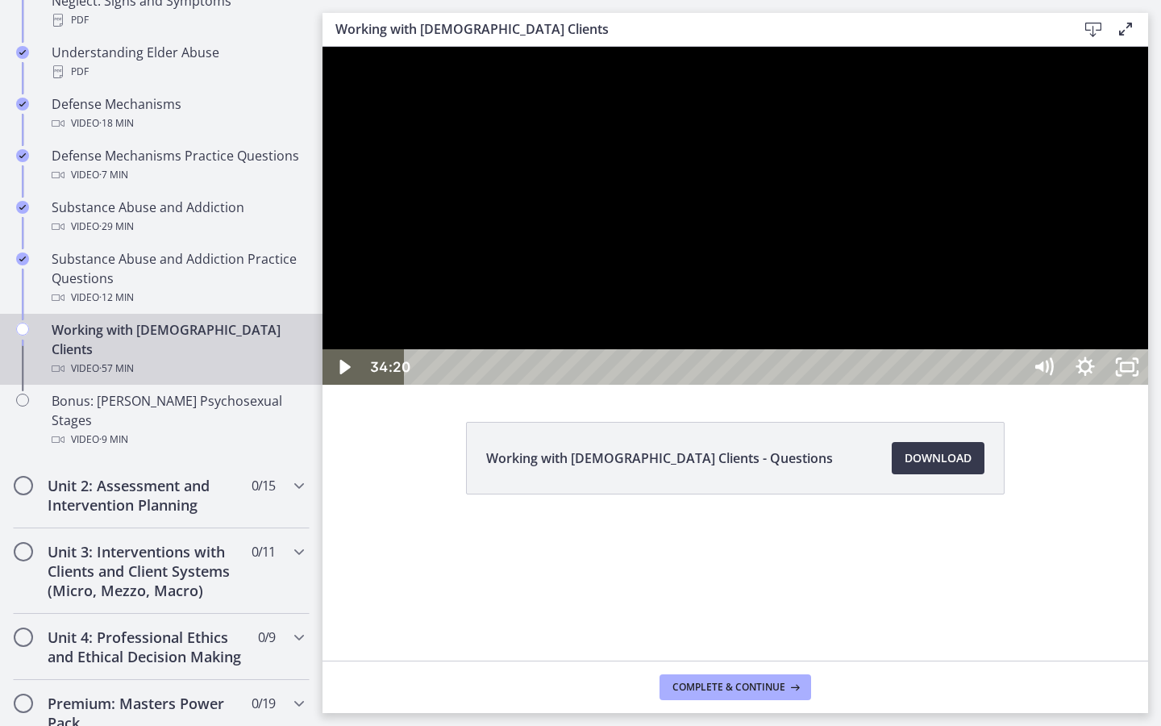
click at [1143, 376] on div at bounding box center [736, 216] width 826 height 338
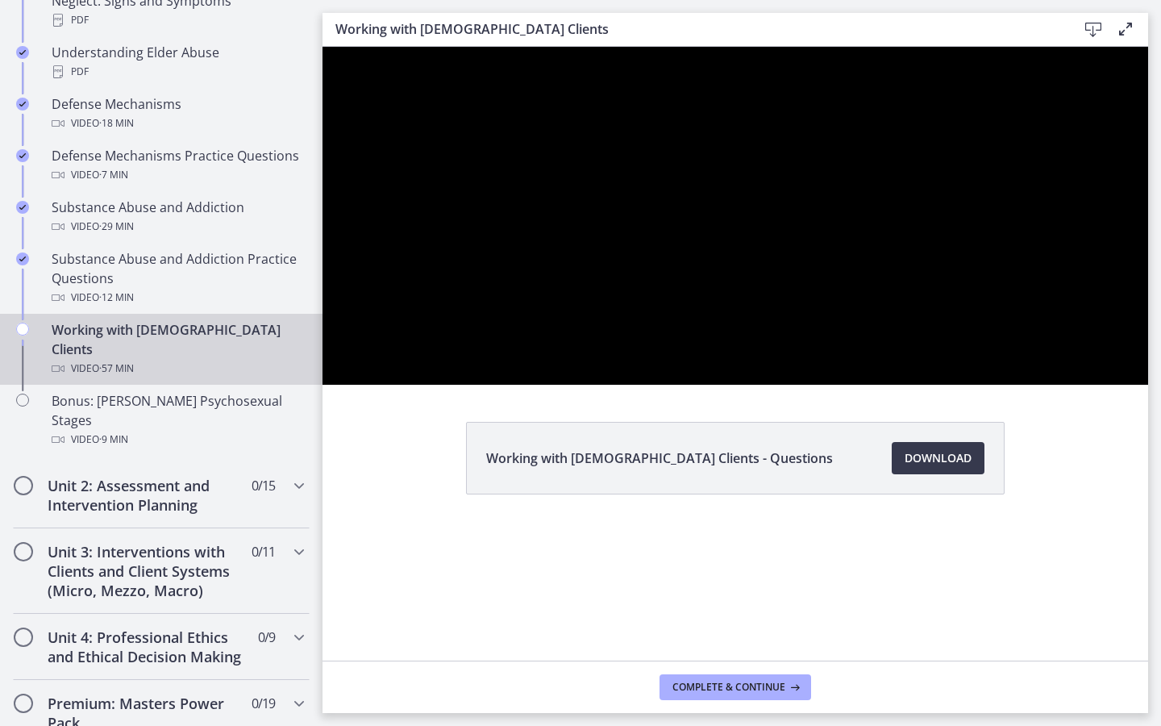
click at [1143, 376] on div at bounding box center [736, 216] width 826 height 338
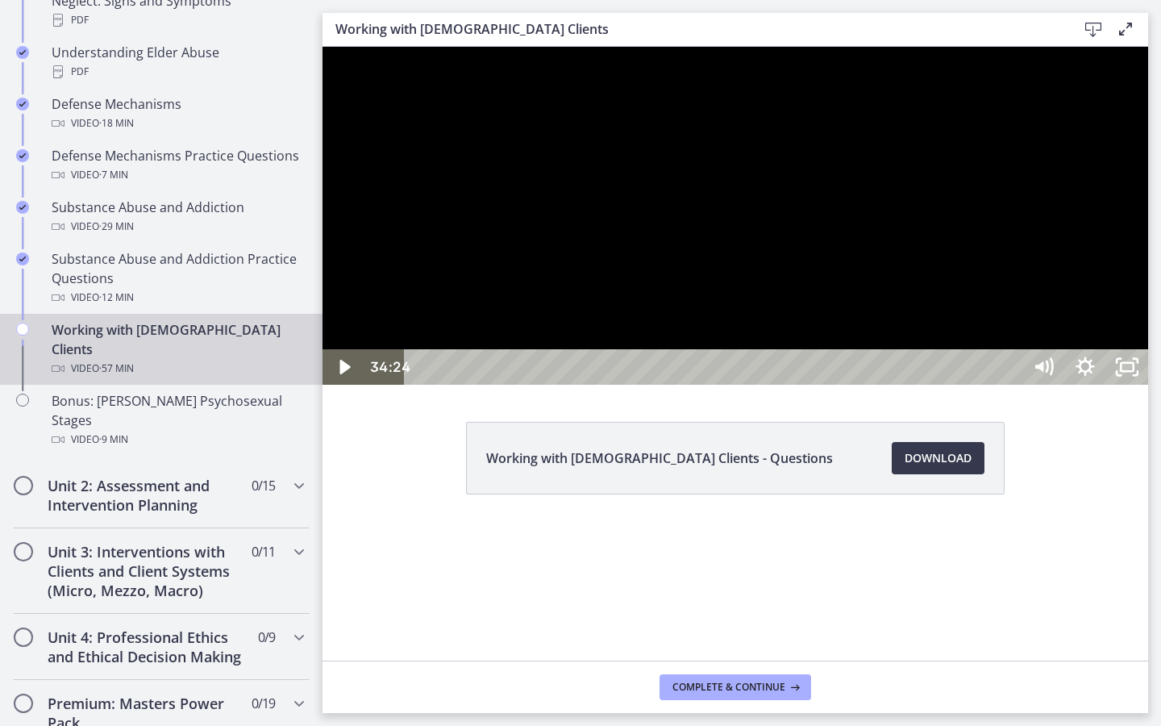
click at [905, 362] on div at bounding box center [736, 216] width 826 height 338
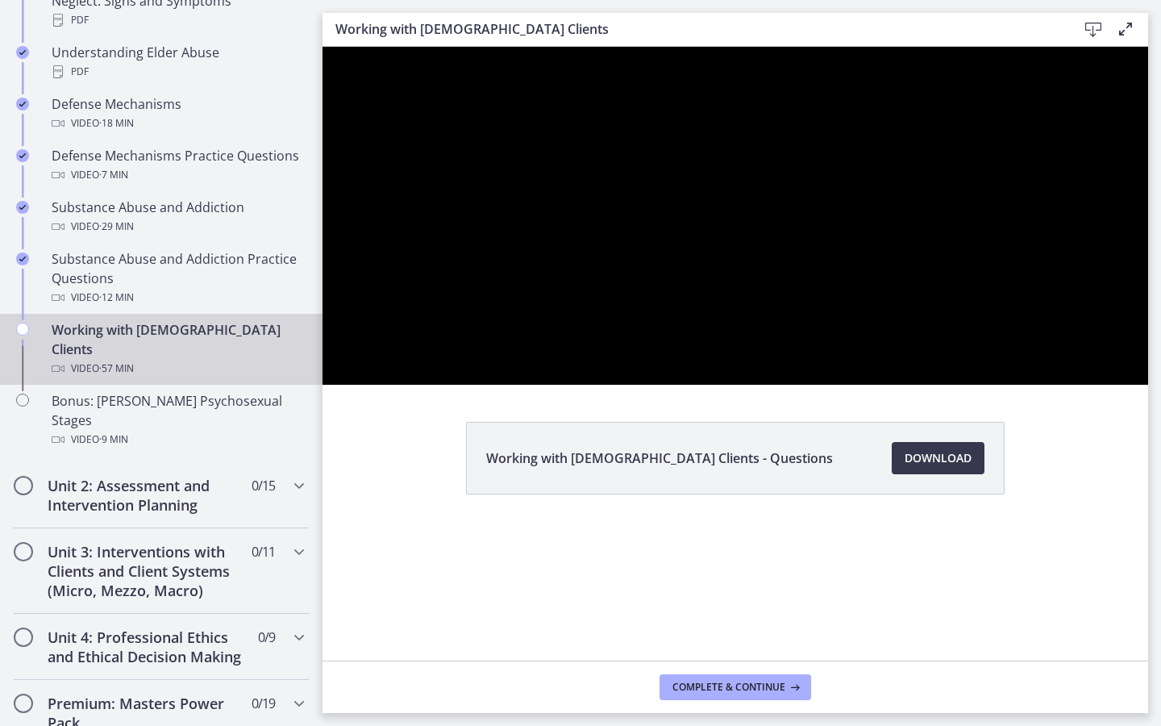
click at [1143, 85] on div at bounding box center [736, 216] width 826 height 338
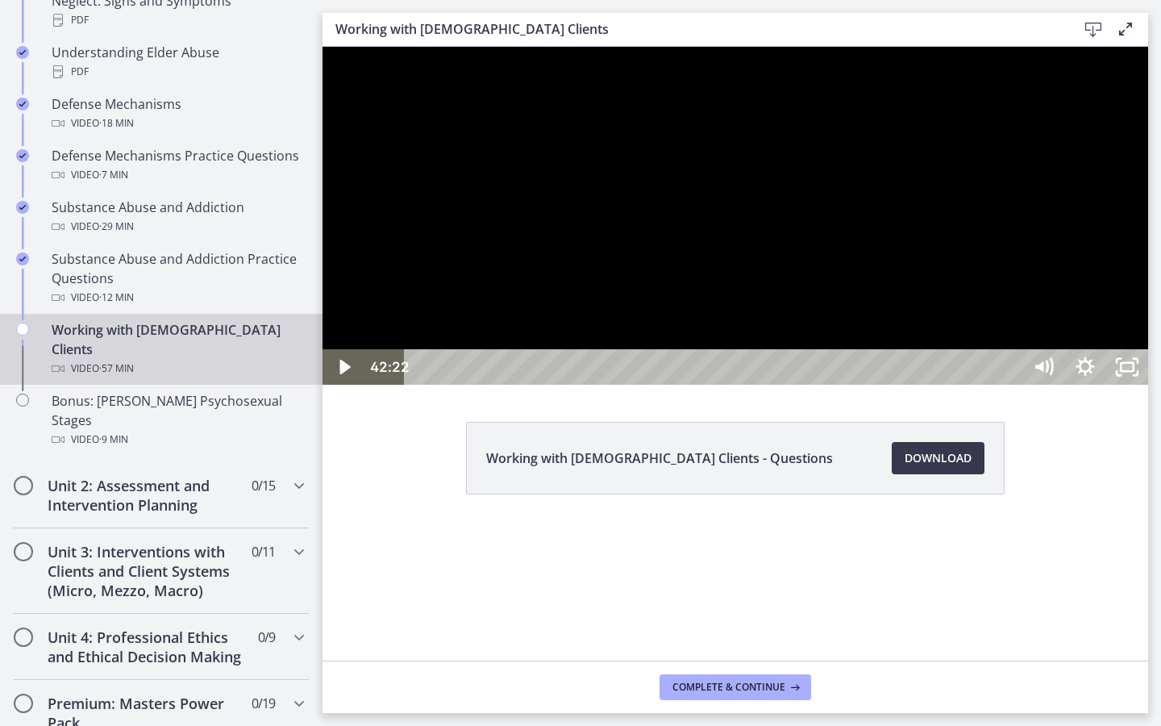
click at [1143, 85] on div at bounding box center [736, 216] width 826 height 338
click at [842, 385] on div at bounding box center [736, 216] width 826 height 338
click at [927, 385] on div at bounding box center [736, 216] width 826 height 338
click at [1143, 332] on div at bounding box center [736, 216] width 826 height 338
click at [944, 385] on div at bounding box center [736, 216] width 826 height 338
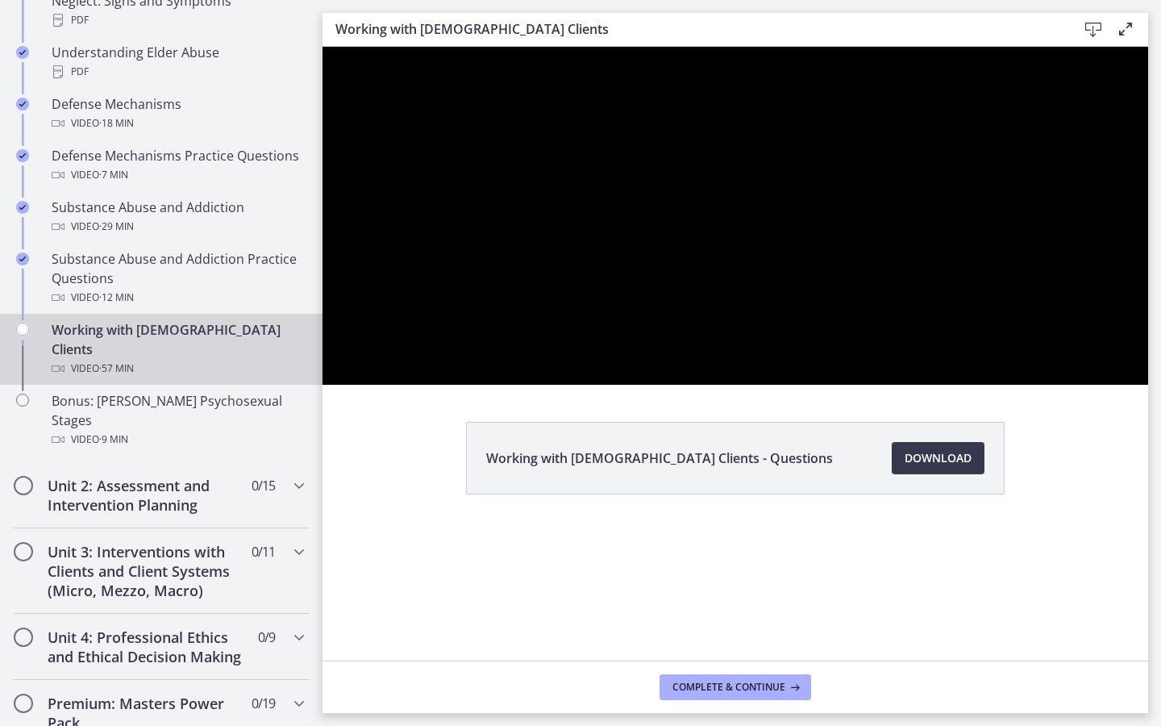
click at [926, 385] on div at bounding box center [736, 216] width 826 height 338
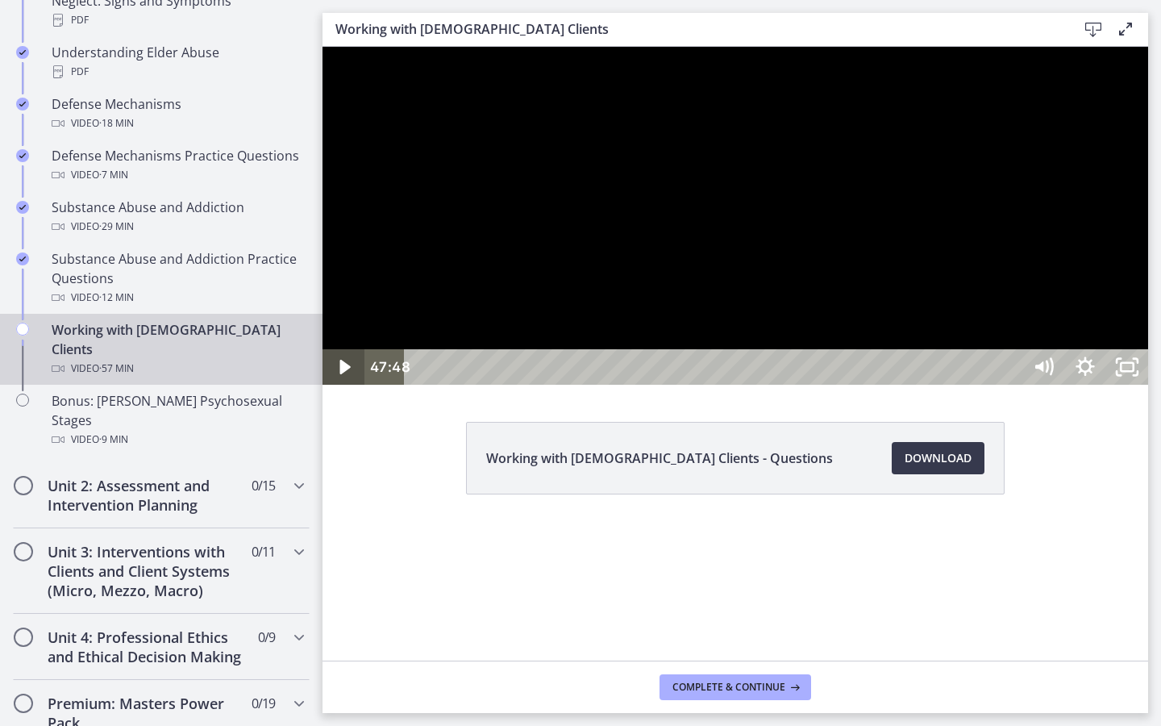
click at [343, 374] on icon "Play Video" at bounding box center [345, 367] width 10 height 15
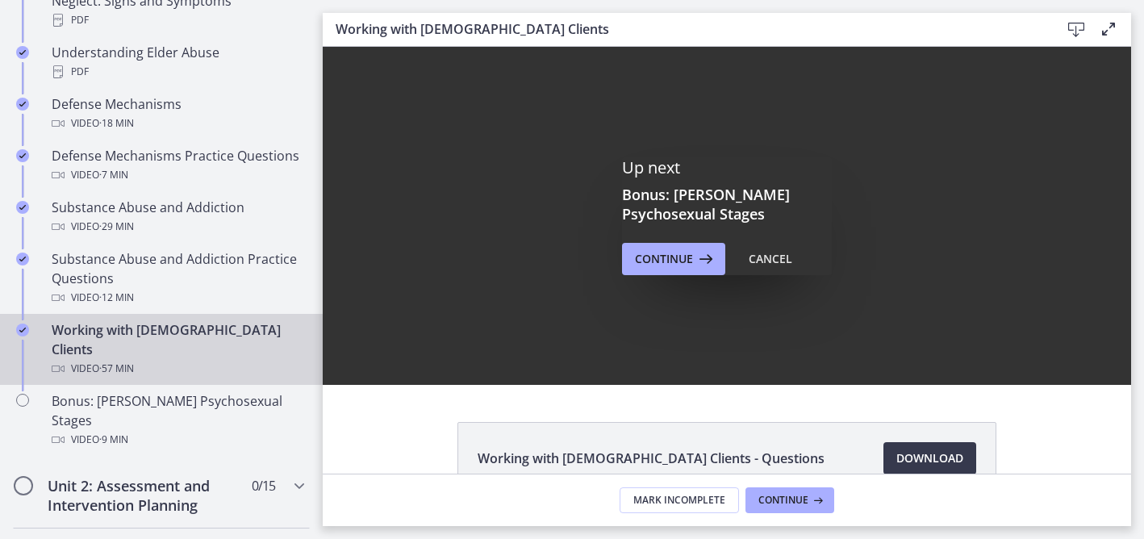
scroll to position [0, 0]
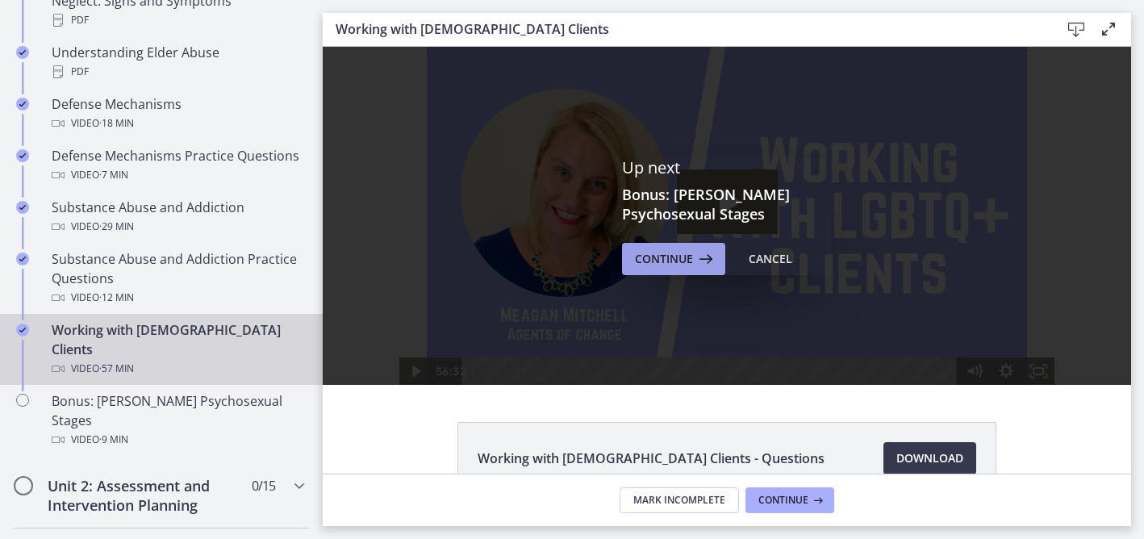
click at [660, 258] on span "Continue" at bounding box center [664, 258] width 58 height 19
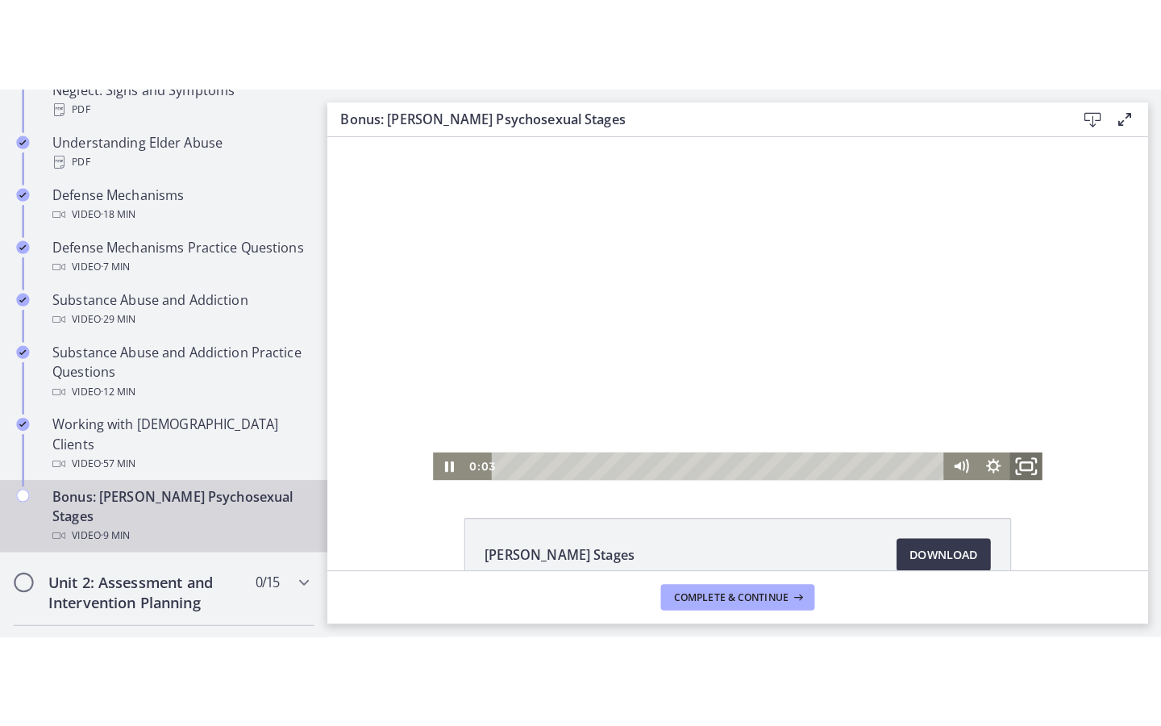
click at [1019, 460] on icon "Fullscreen" at bounding box center [1015, 460] width 39 height 33
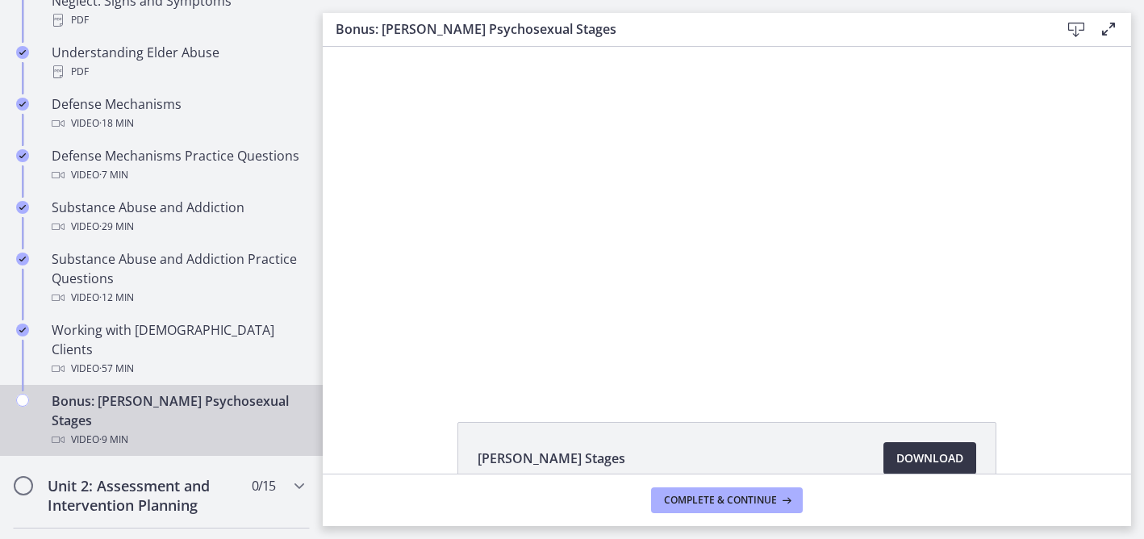
click at [936, 451] on span "Download Opens in a new window" at bounding box center [929, 457] width 67 height 19
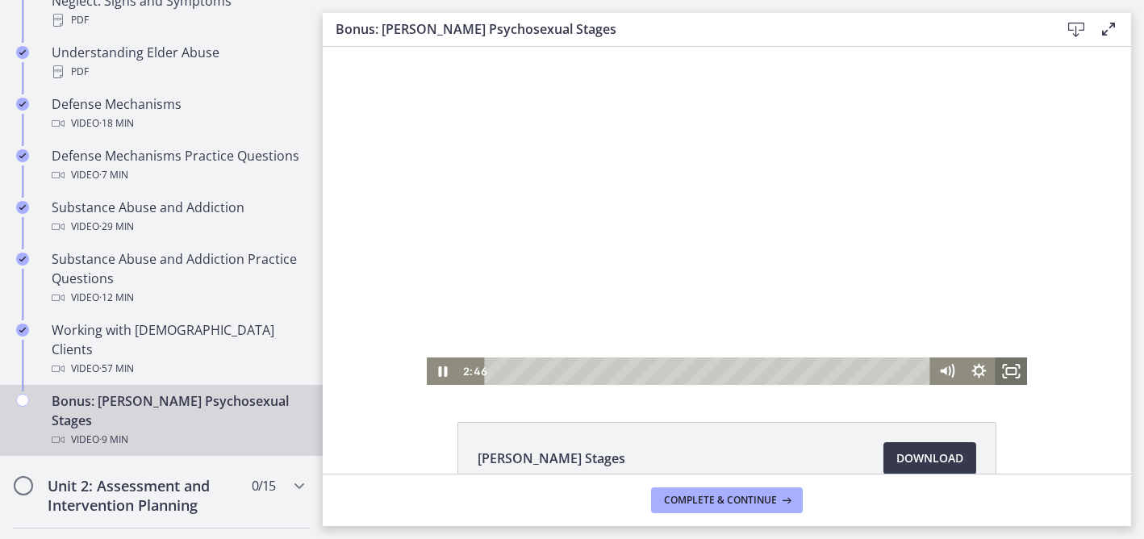
click at [1008, 376] on icon "Fullscreen" at bounding box center [1010, 370] width 32 height 27
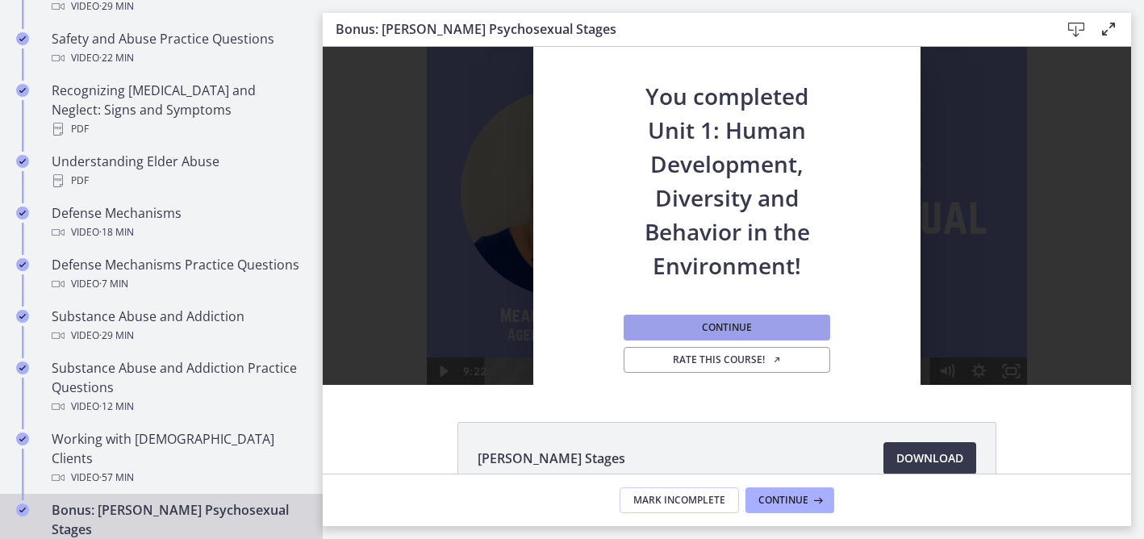
click at [752, 321] on button "Continue" at bounding box center [726, 328] width 206 height 26
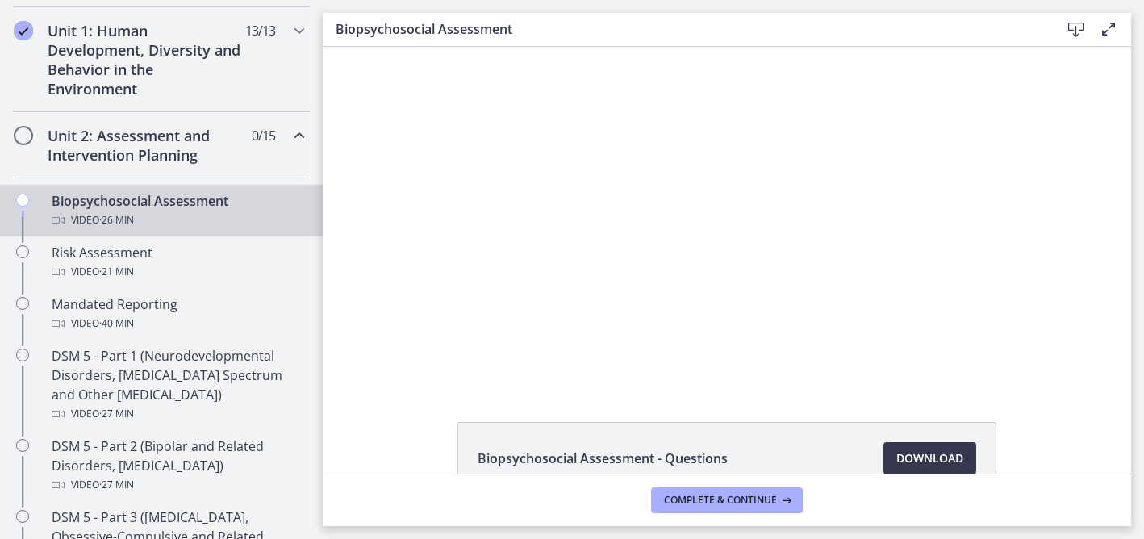
scroll to position [460, 0]
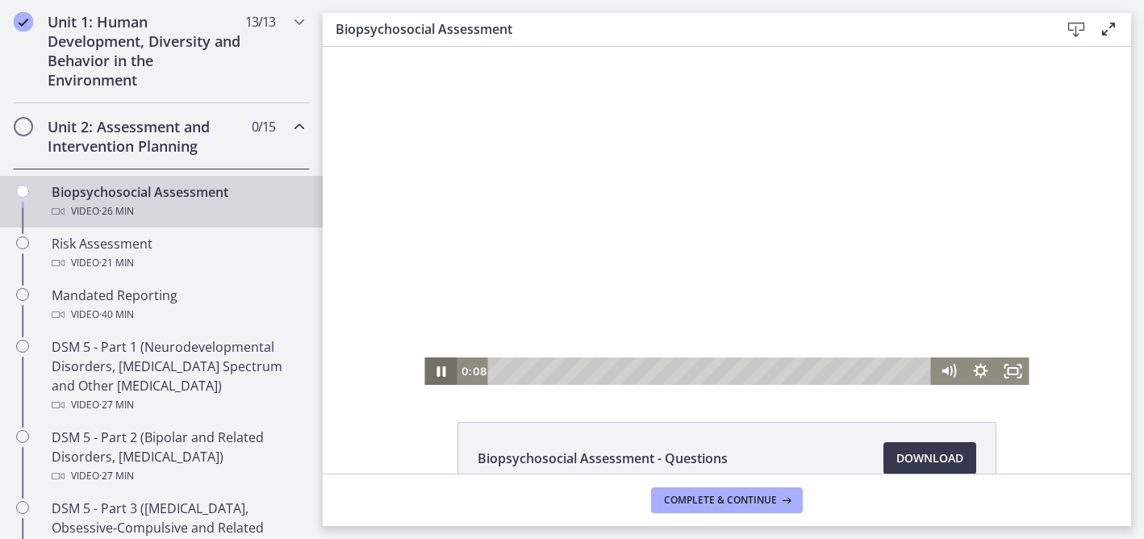
click at [435, 373] on icon "Pause" at bounding box center [440, 370] width 32 height 27
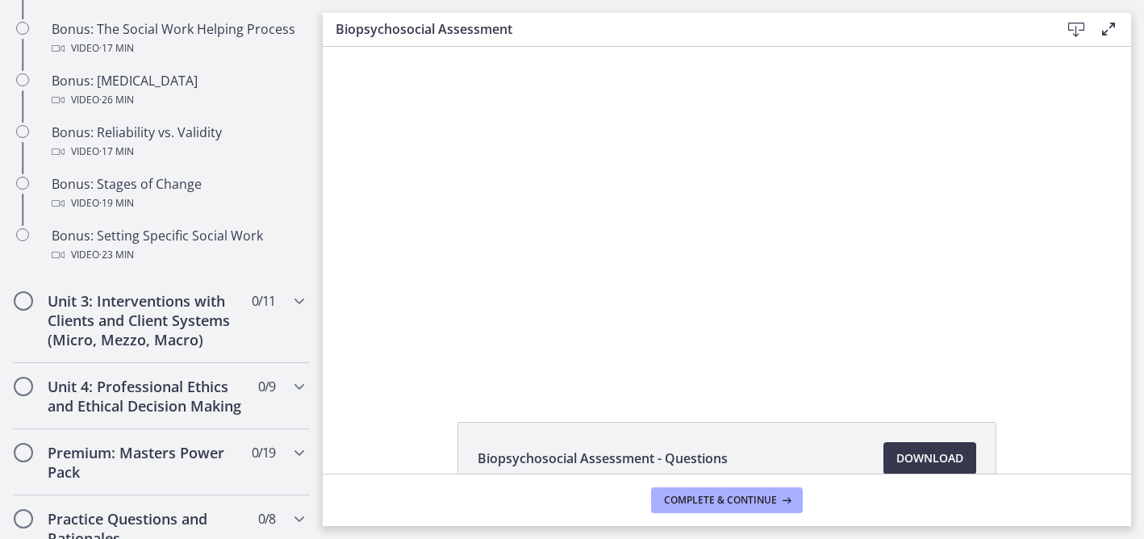
scroll to position [1288, 0]
